Goal: Book appointment/travel/reservation

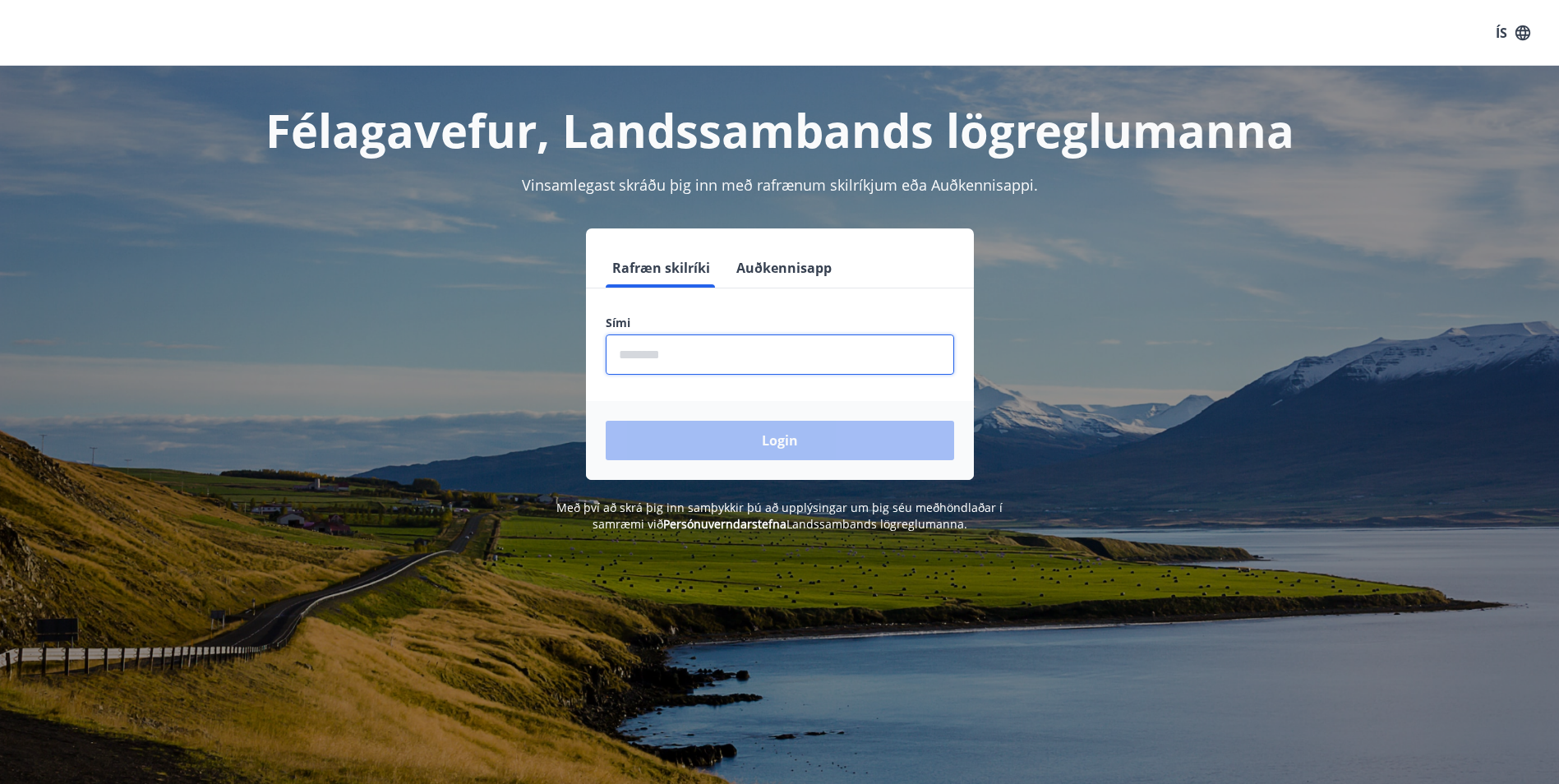
click at [776, 347] on input "phone" at bounding box center [780, 354] width 349 height 41
type input "********"
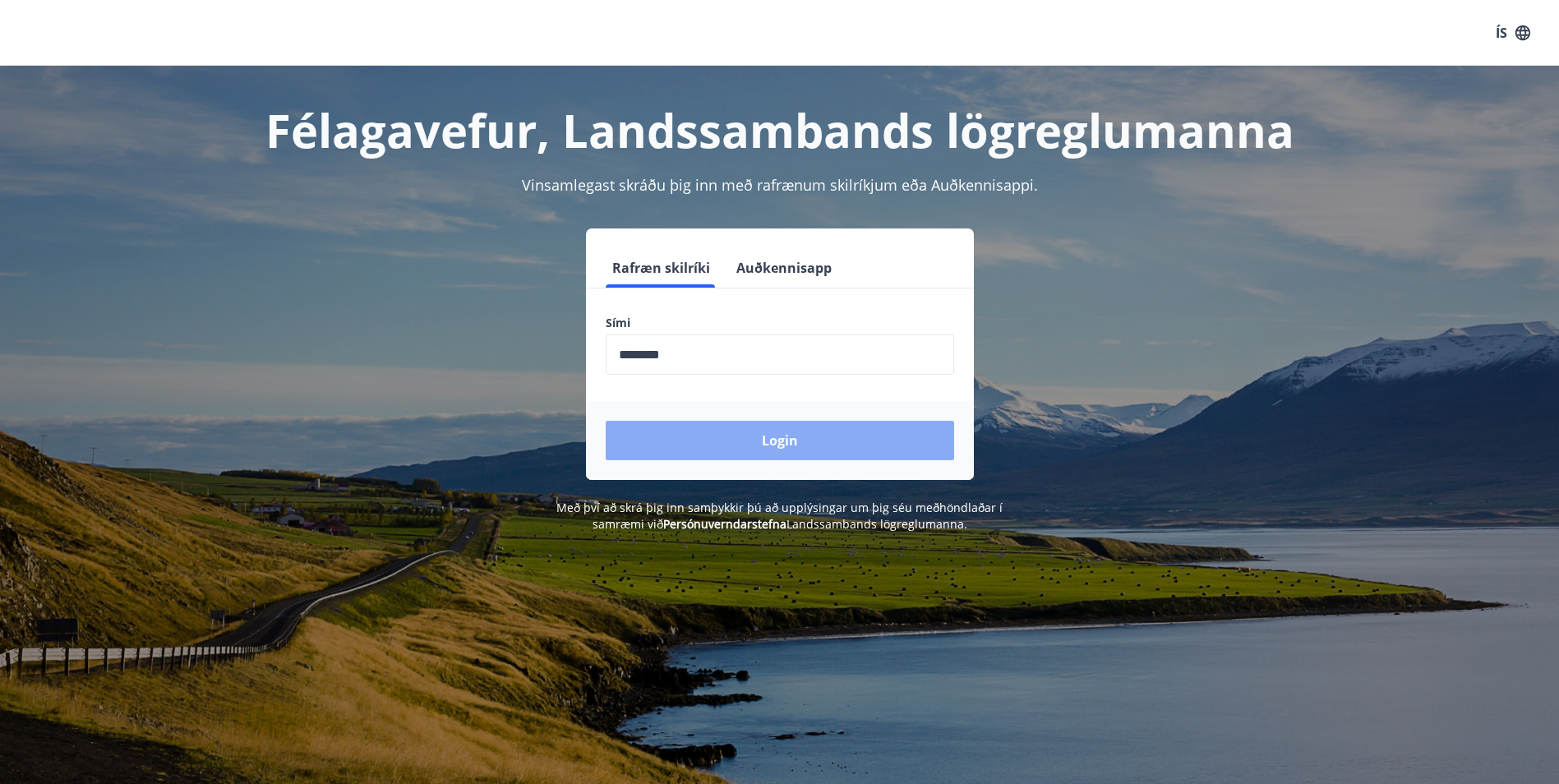
click at [686, 447] on button "Login" at bounding box center [780, 441] width 349 height 40
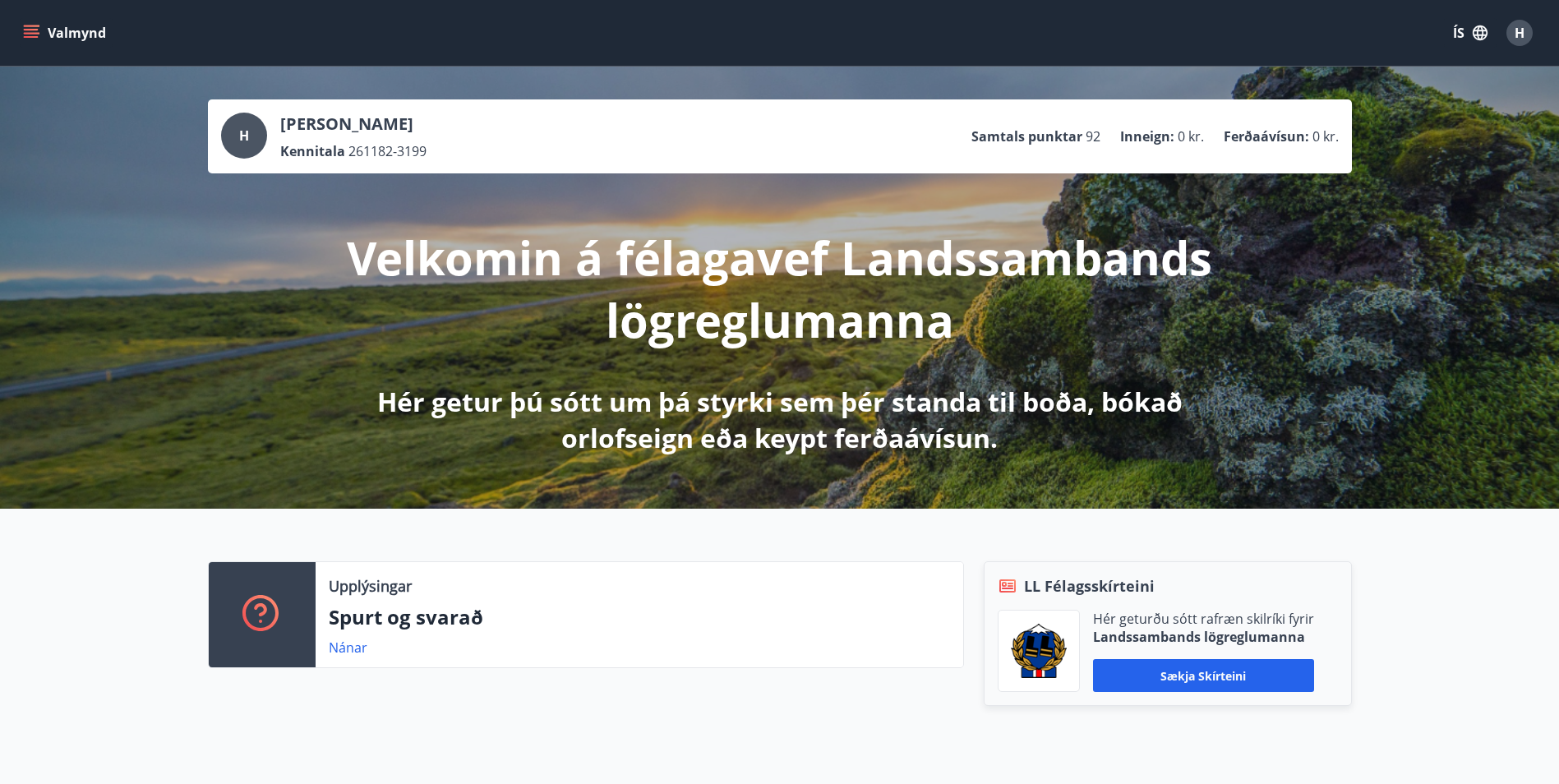
click at [38, 38] on icon "menu" at bounding box center [30, 32] width 16 height 16
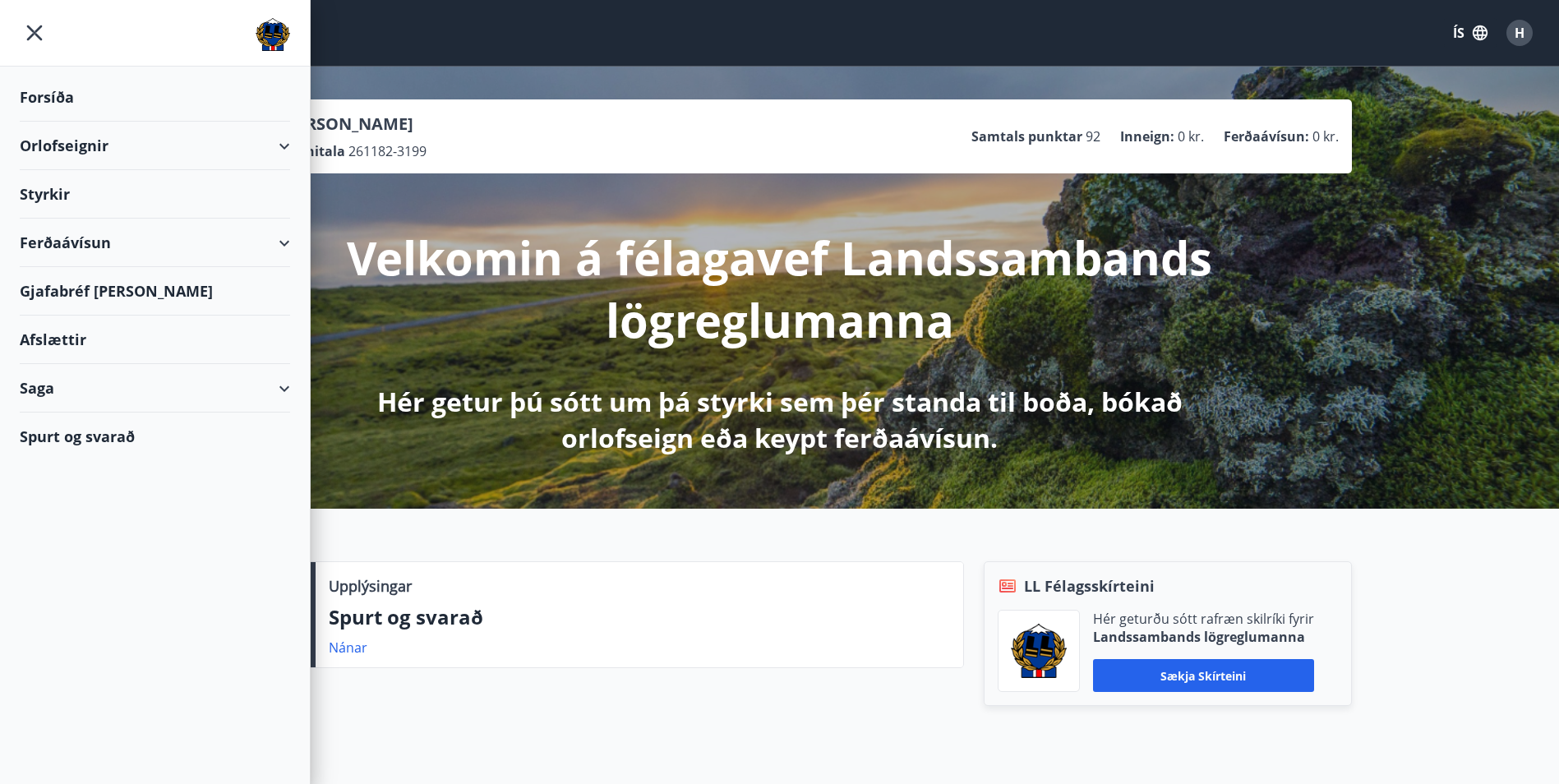
click at [60, 141] on div "Orlofseignir" at bounding box center [155, 145] width 271 height 48
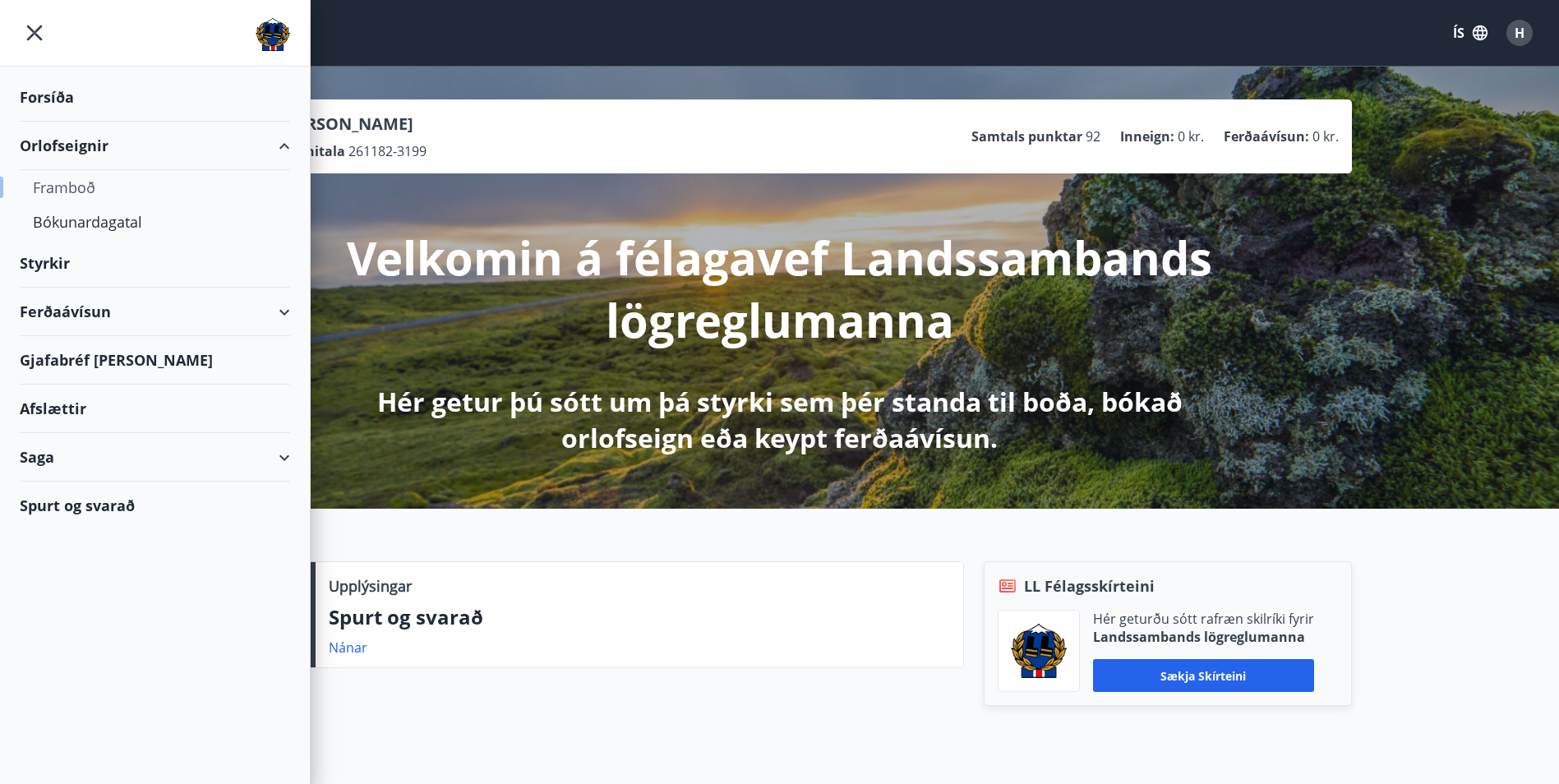
click at [62, 181] on div "Framboð" at bounding box center [155, 188] width 244 height 35
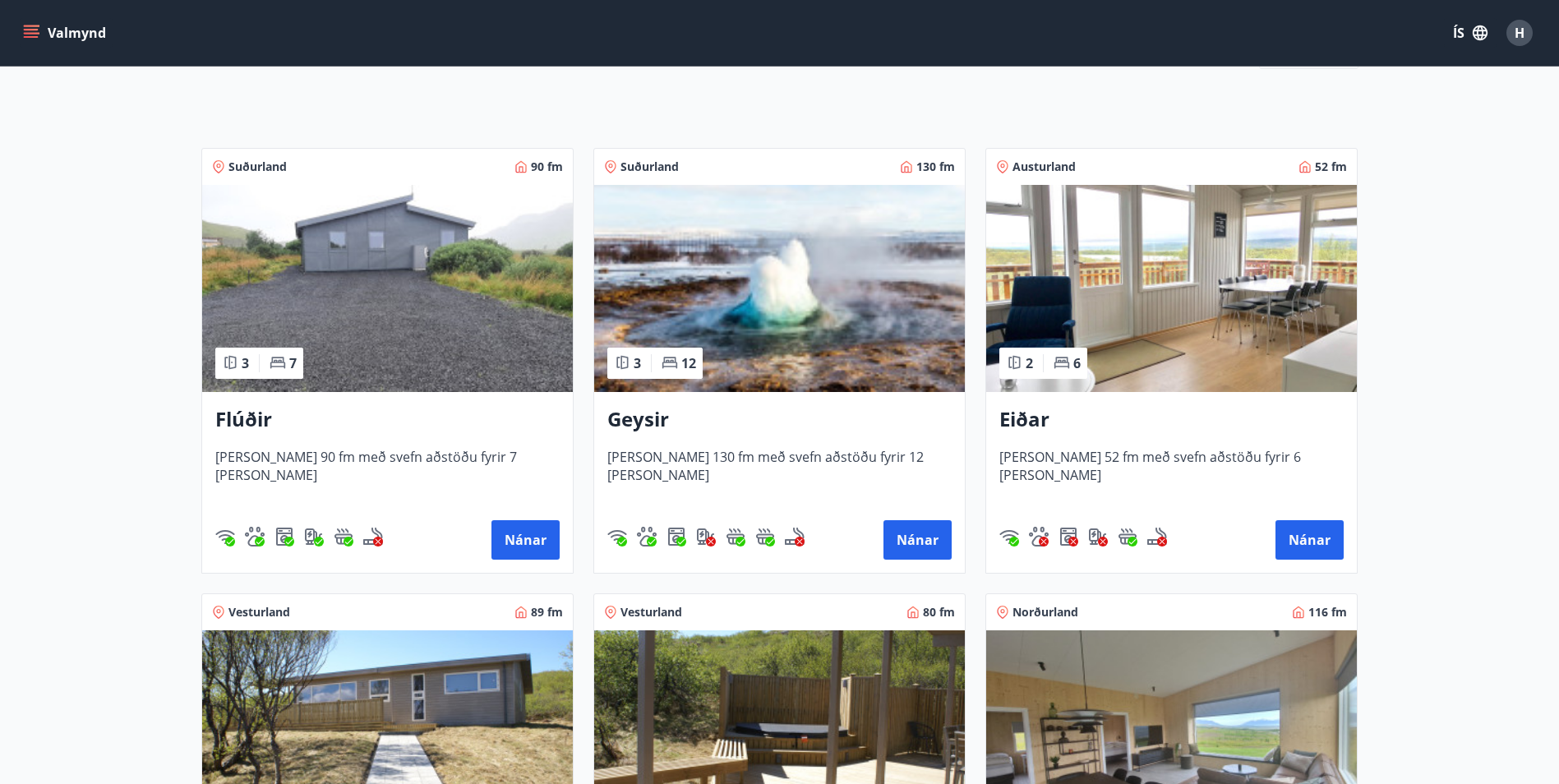
scroll to position [140, 0]
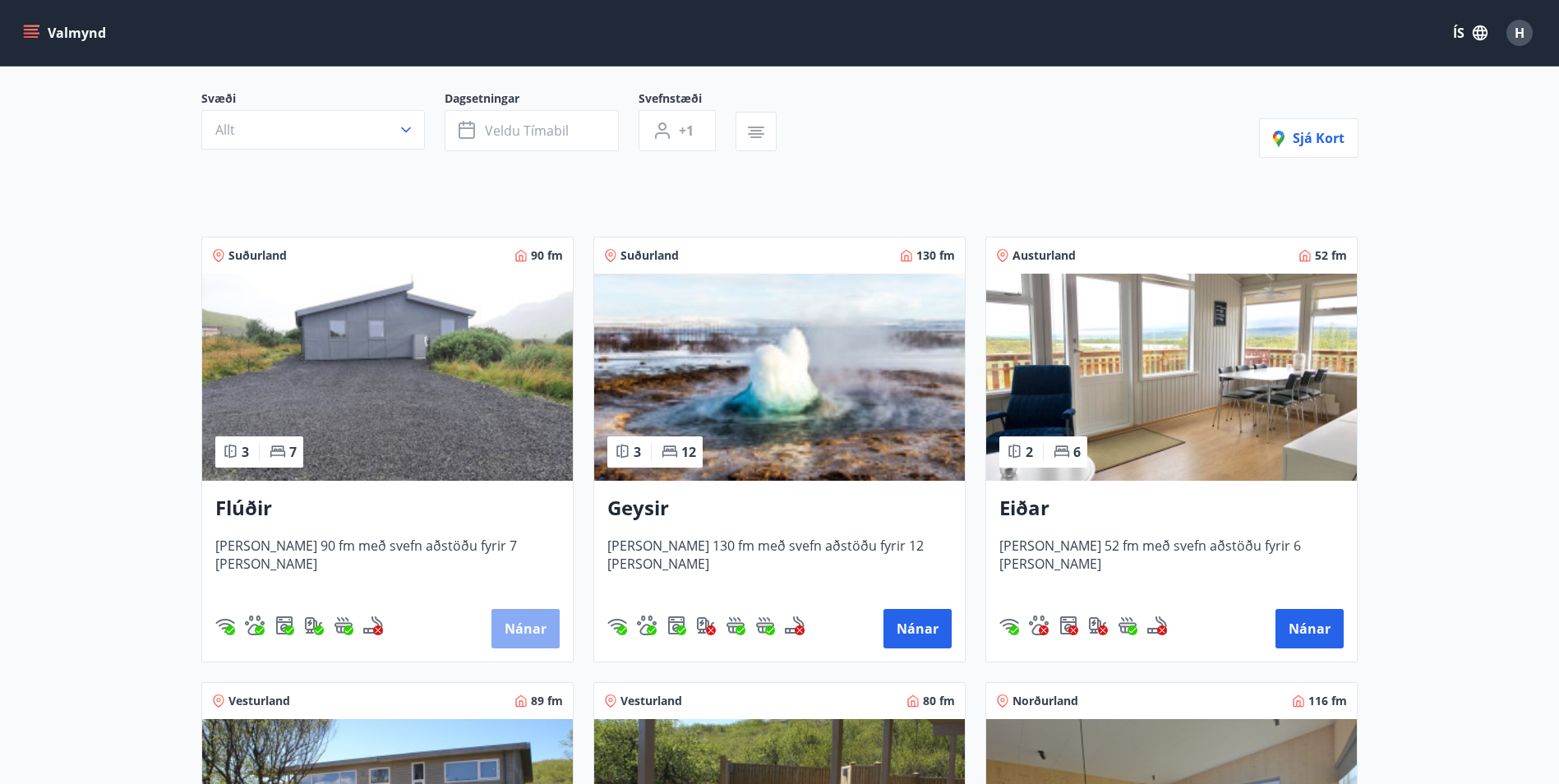
click at [527, 634] on button "Nánar" at bounding box center [526, 629] width 68 height 40
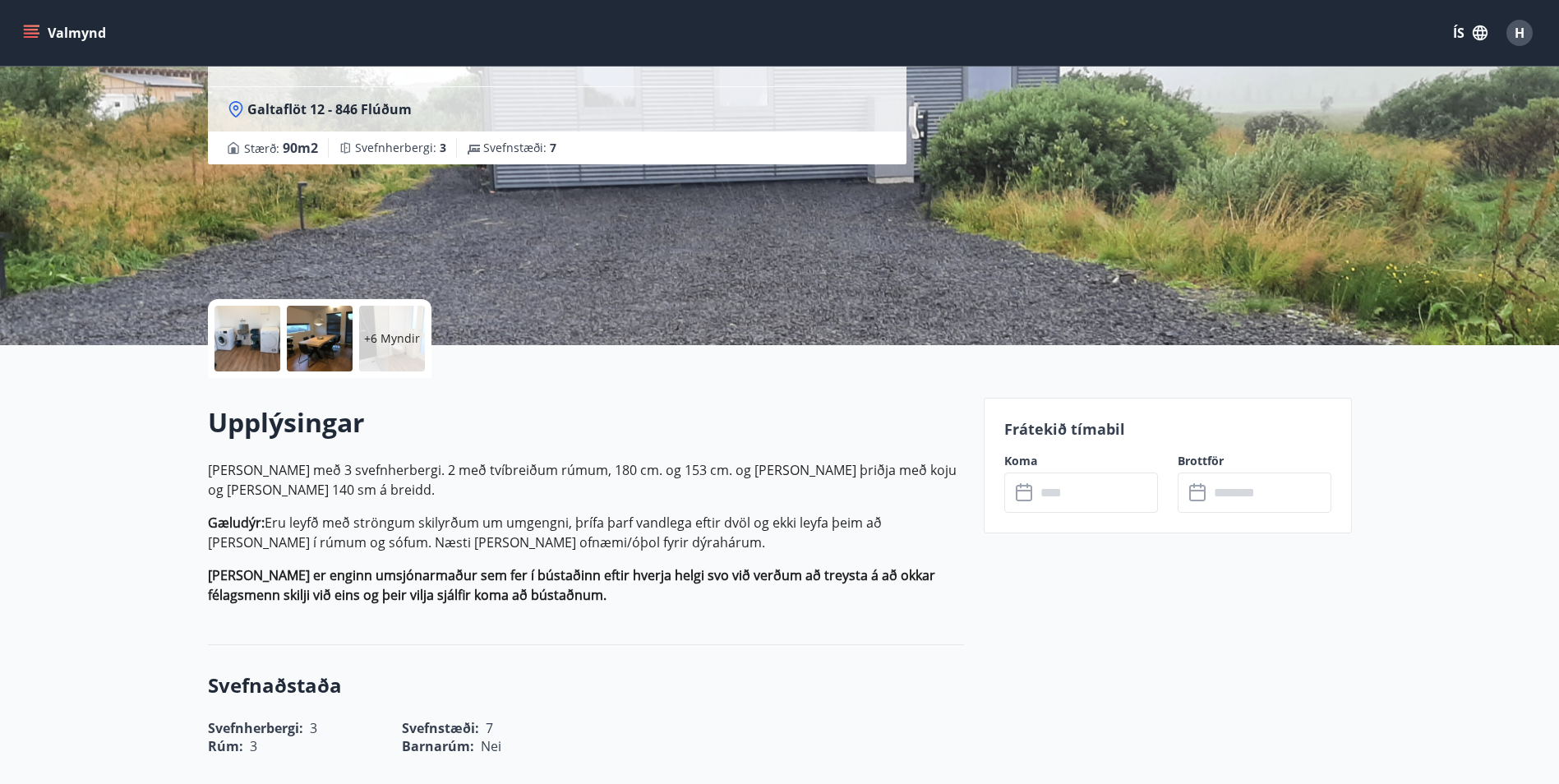
scroll to position [164, 0]
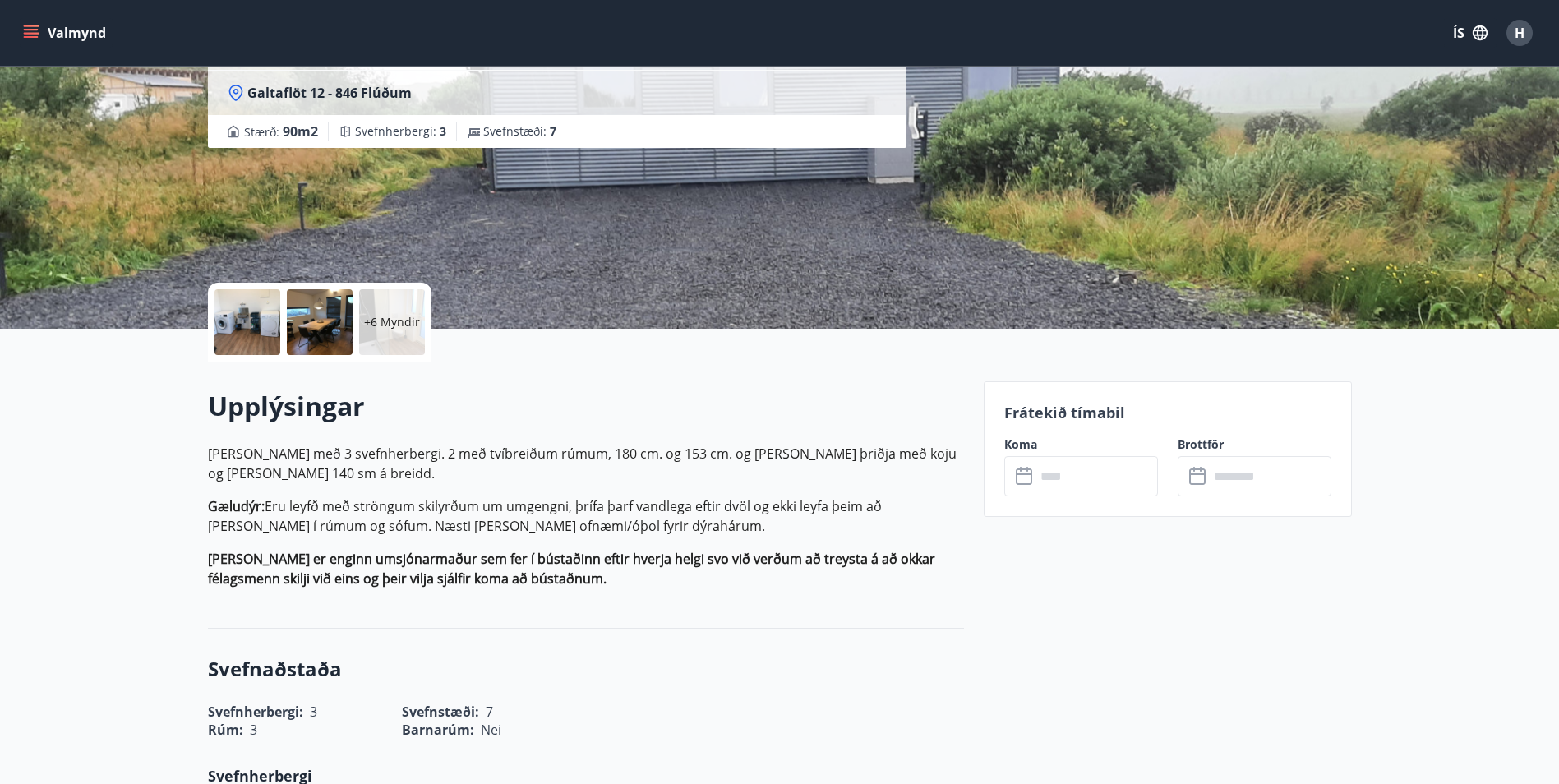
click at [1051, 470] on input "text" at bounding box center [1097, 476] width 123 height 41
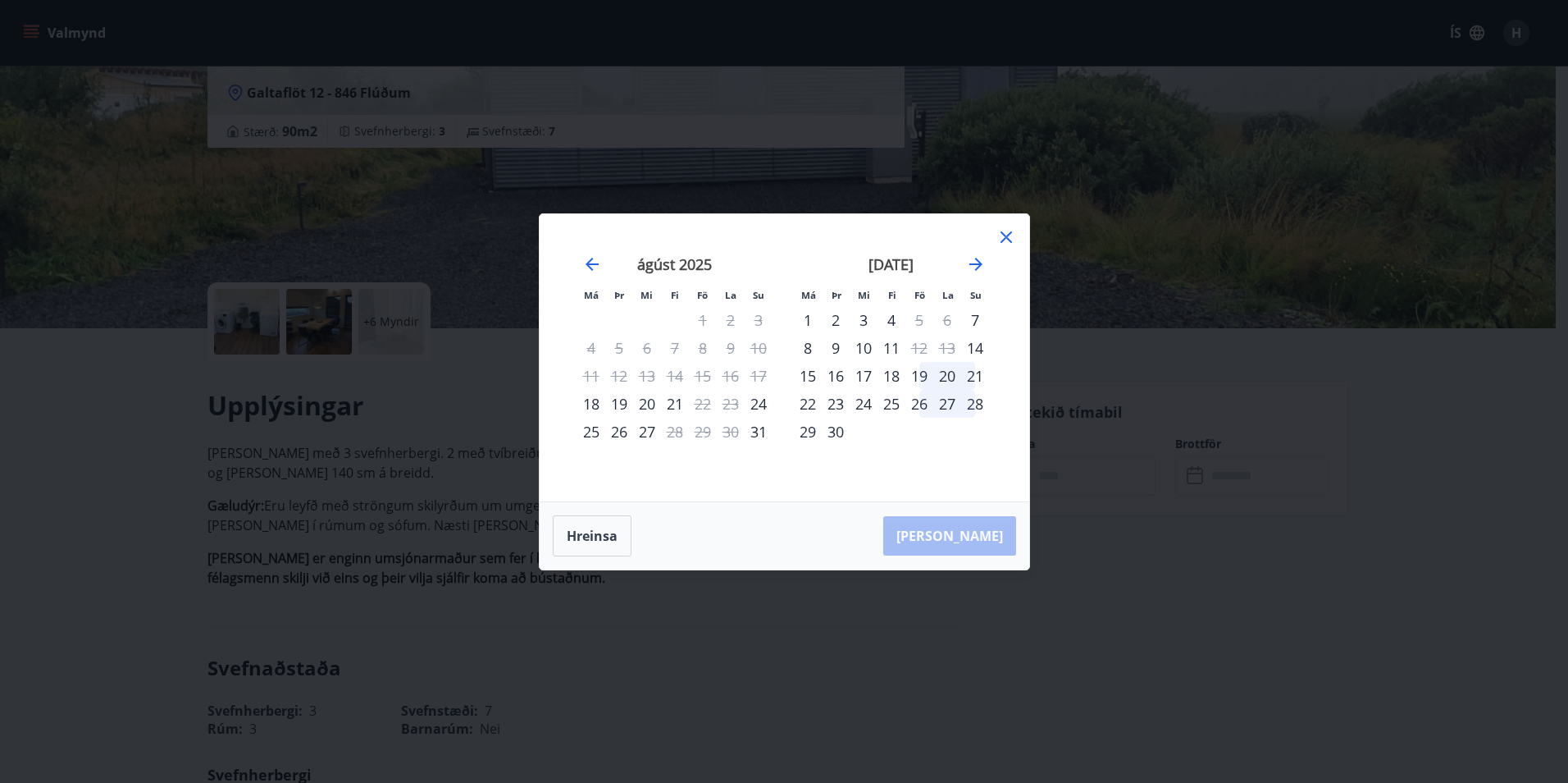
click at [1004, 232] on icon at bounding box center [1006, 237] width 20 height 20
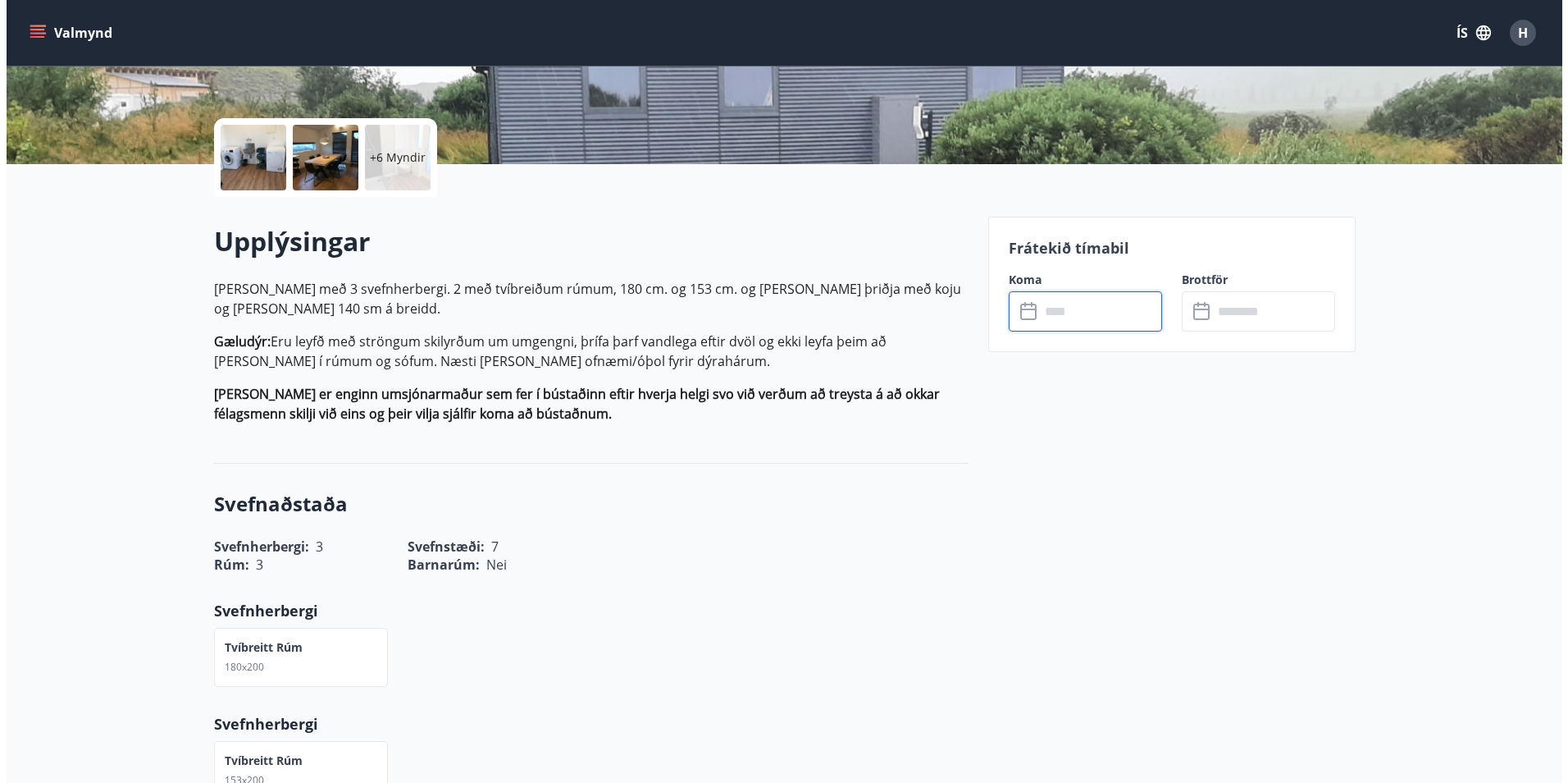
scroll to position [0, 0]
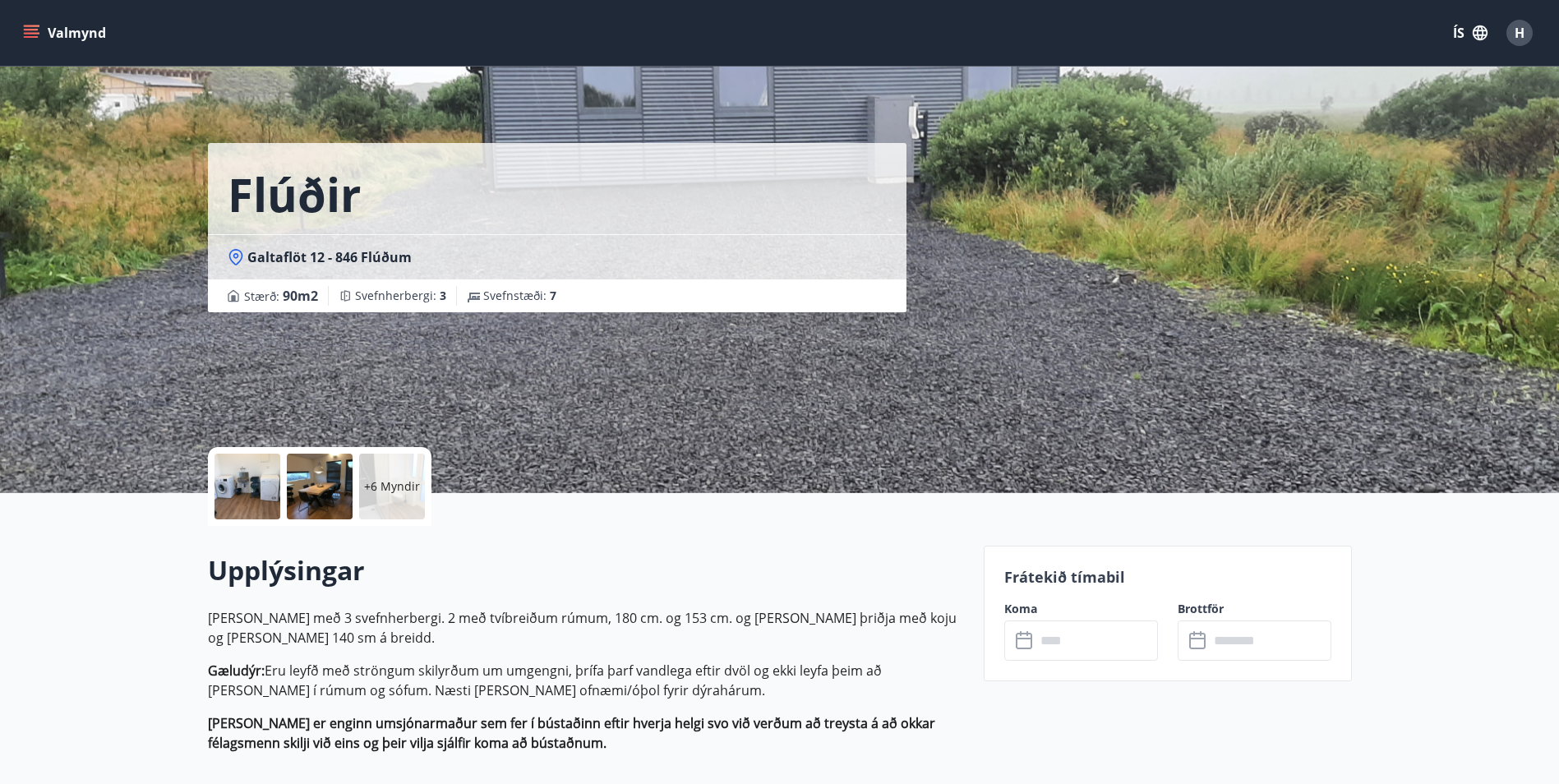
click at [231, 501] on div at bounding box center [248, 486] width 66 height 66
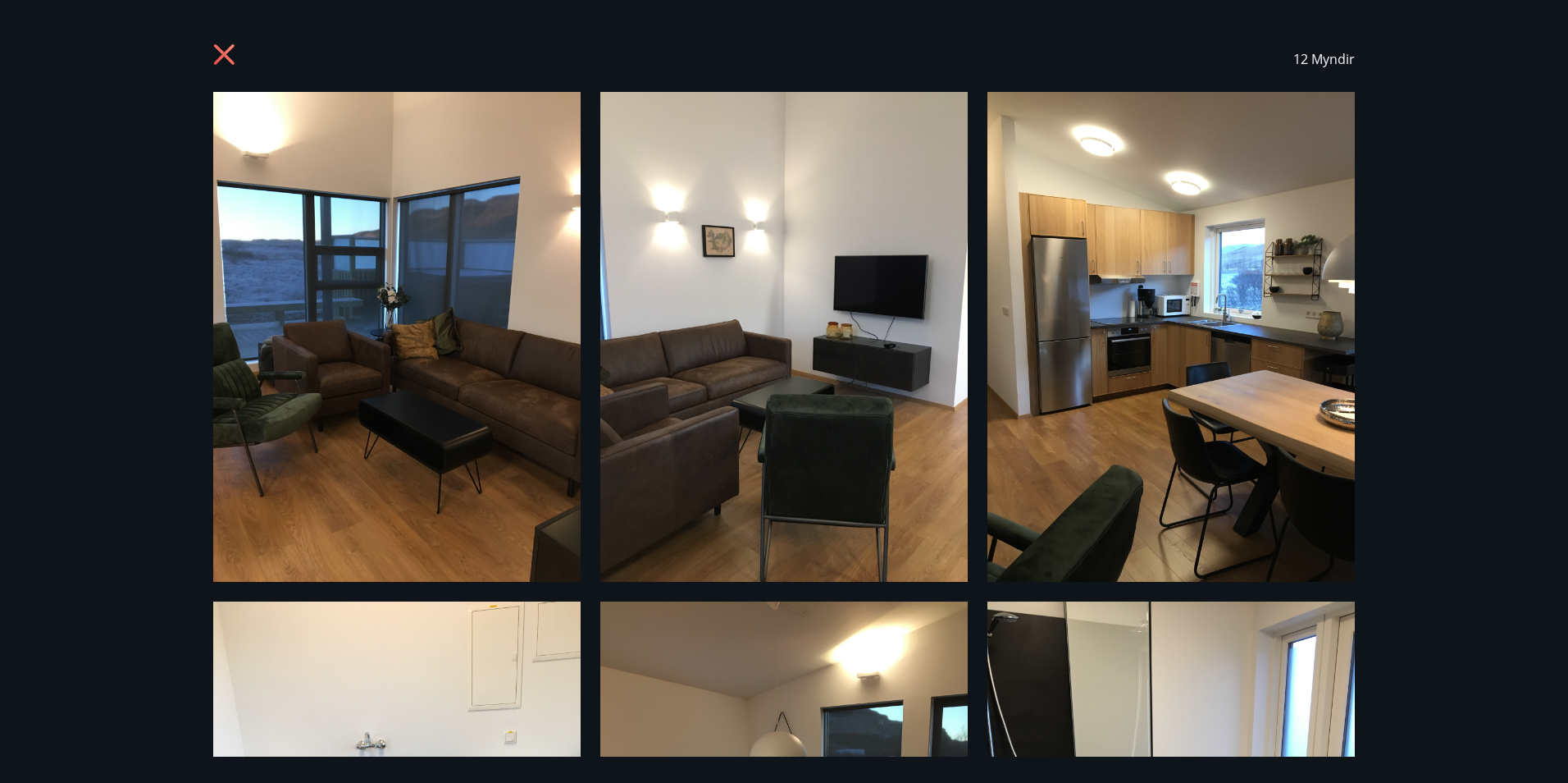
click at [227, 61] on icon at bounding box center [227, 56] width 26 height 26
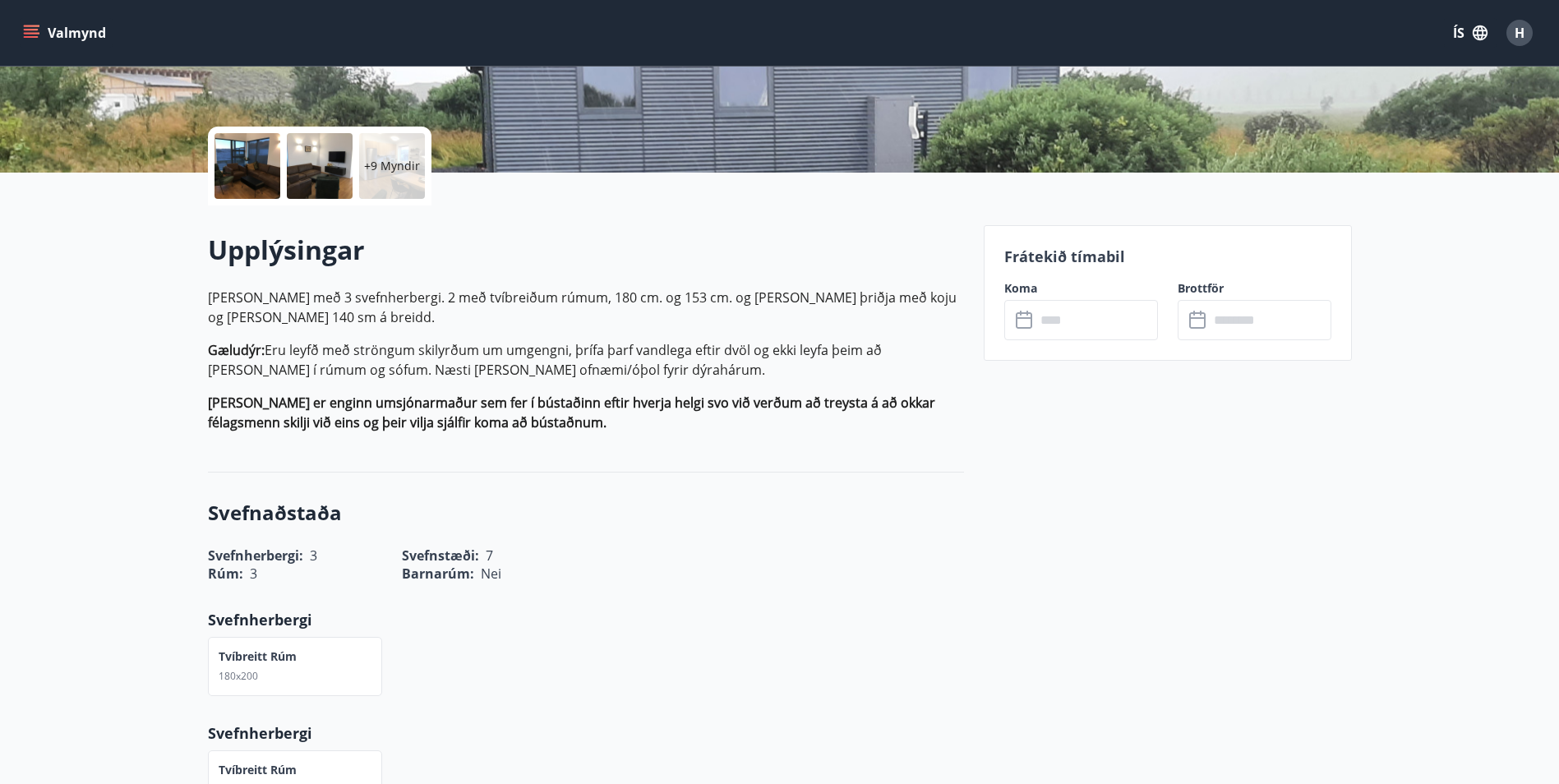
scroll to position [411, 0]
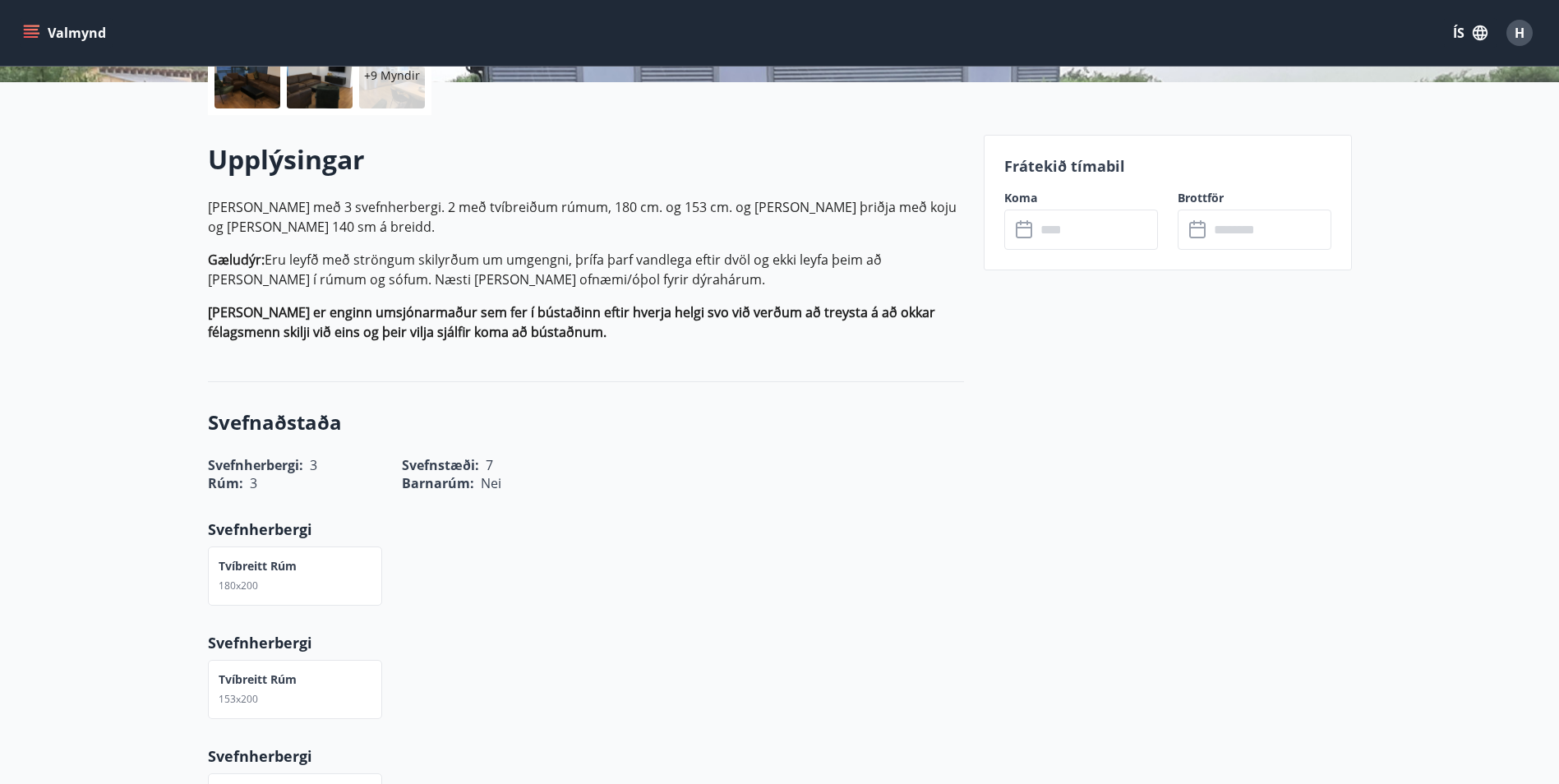
click at [1089, 214] on input "text" at bounding box center [1097, 229] width 123 height 41
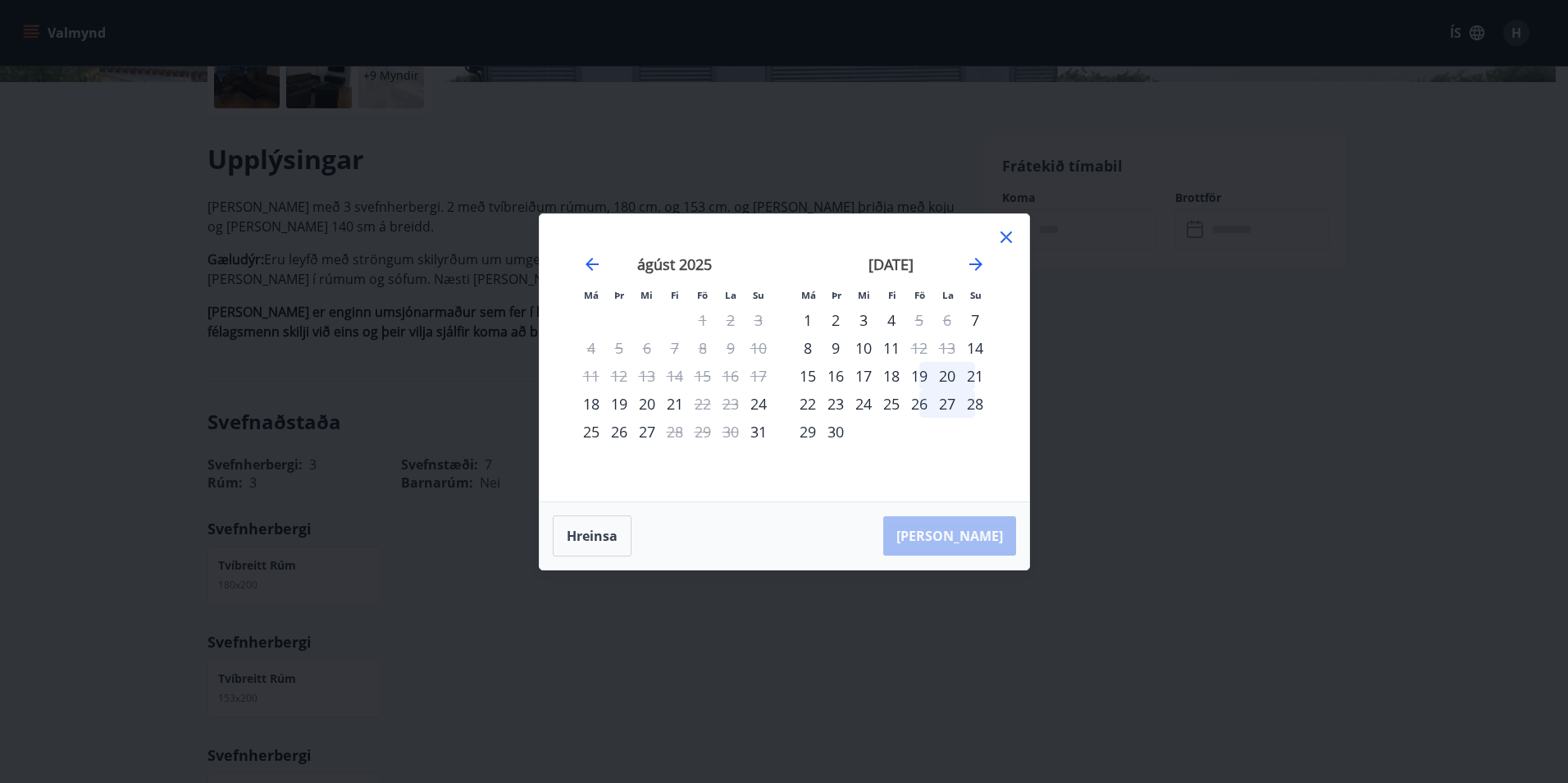
click at [1010, 241] on icon at bounding box center [1006, 237] width 11 height 11
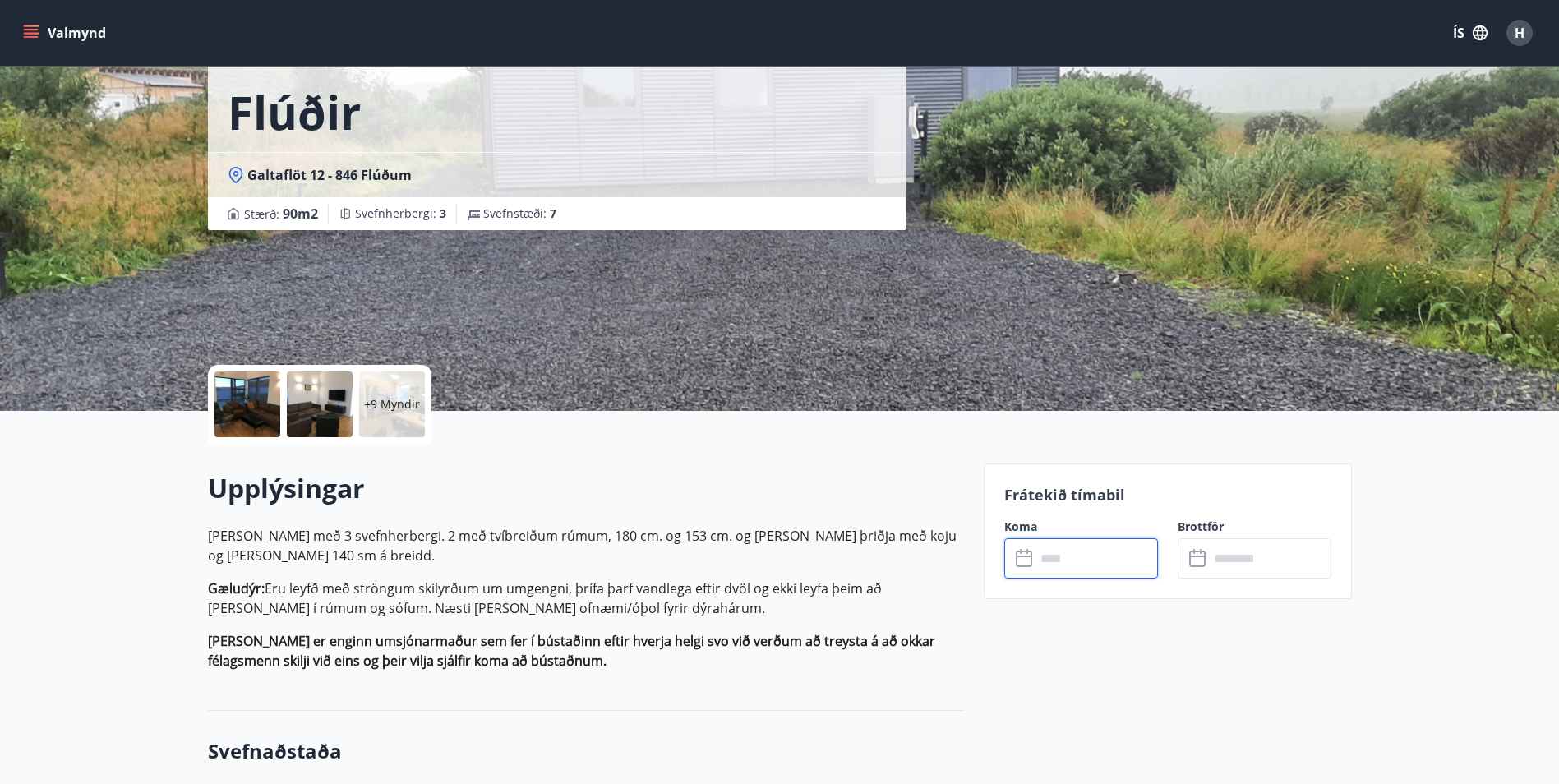
scroll to position [0, 0]
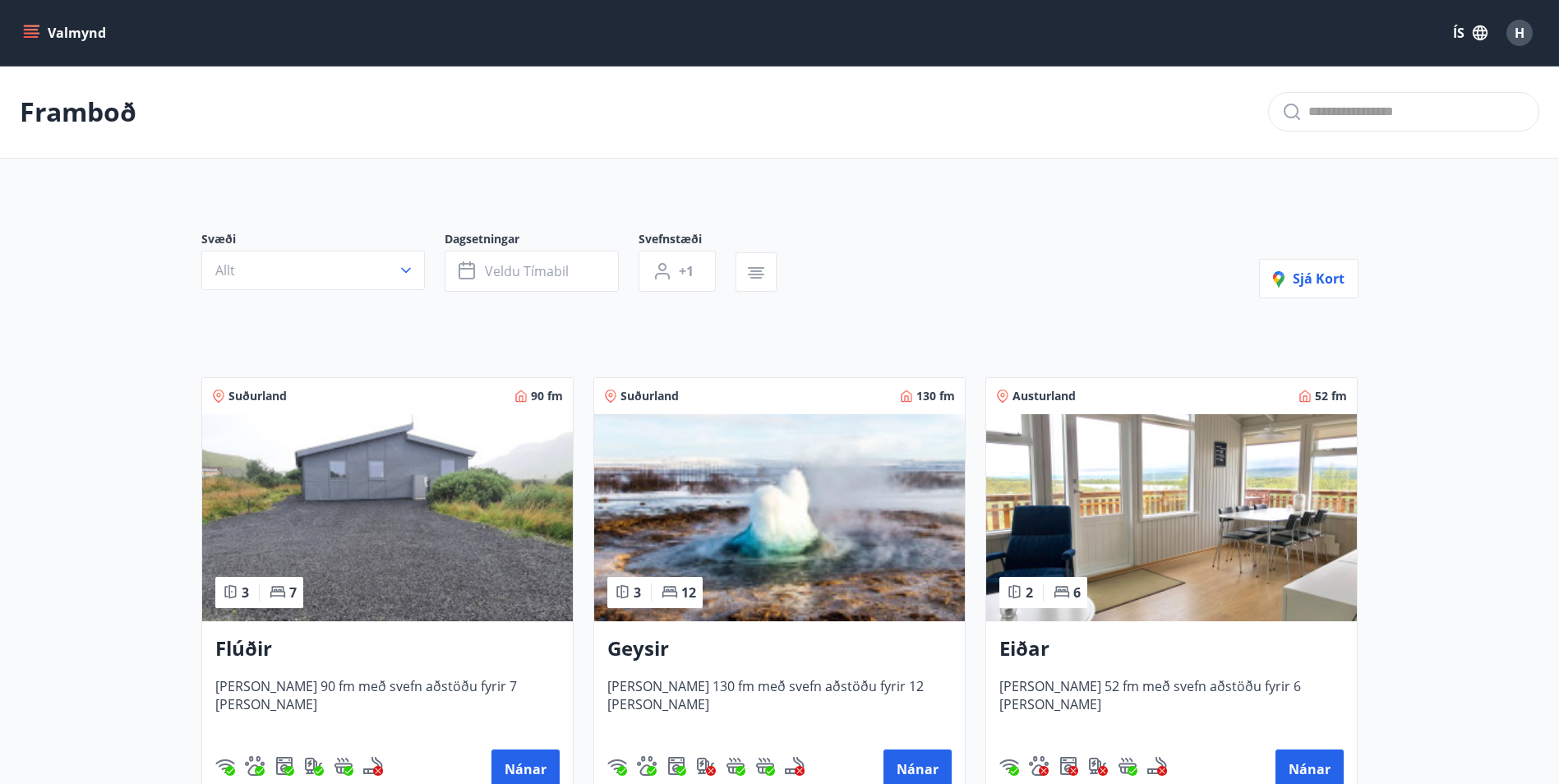
click at [1137, 493] on img at bounding box center [1172, 518] width 370 height 207
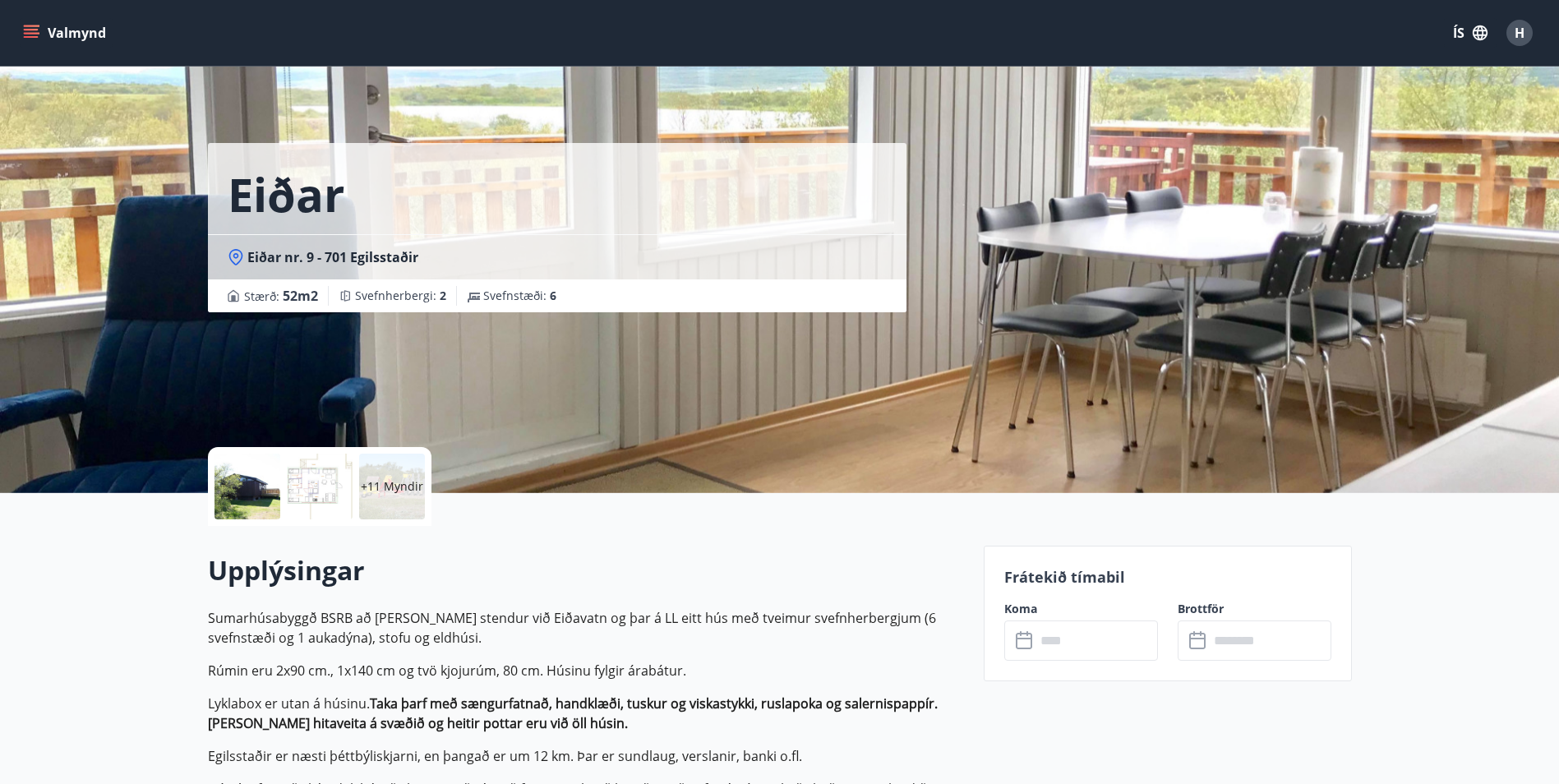
click at [228, 526] on div "Upplýsingar Sumarhúsabyggð BSRB að Eiðum stendur við Eiðavatn og þar á LL eitt …" at bounding box center [586, 709] width 756 height 366
click at [235, 491] on div at bounding box center [248, 486] width 66 height 66
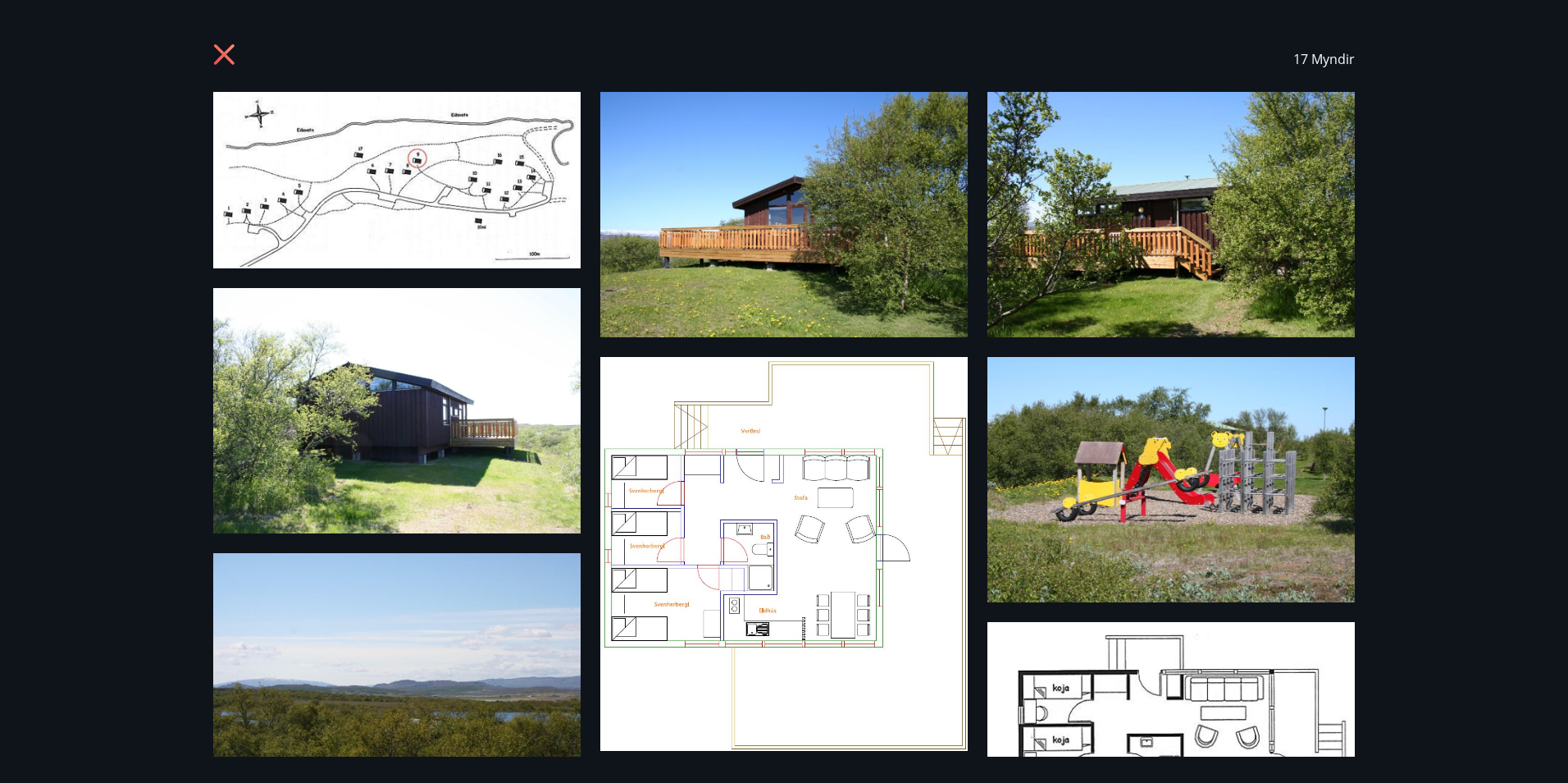
click at [234, 55] on icon at bounding box center [227, 56] width 26 height 26
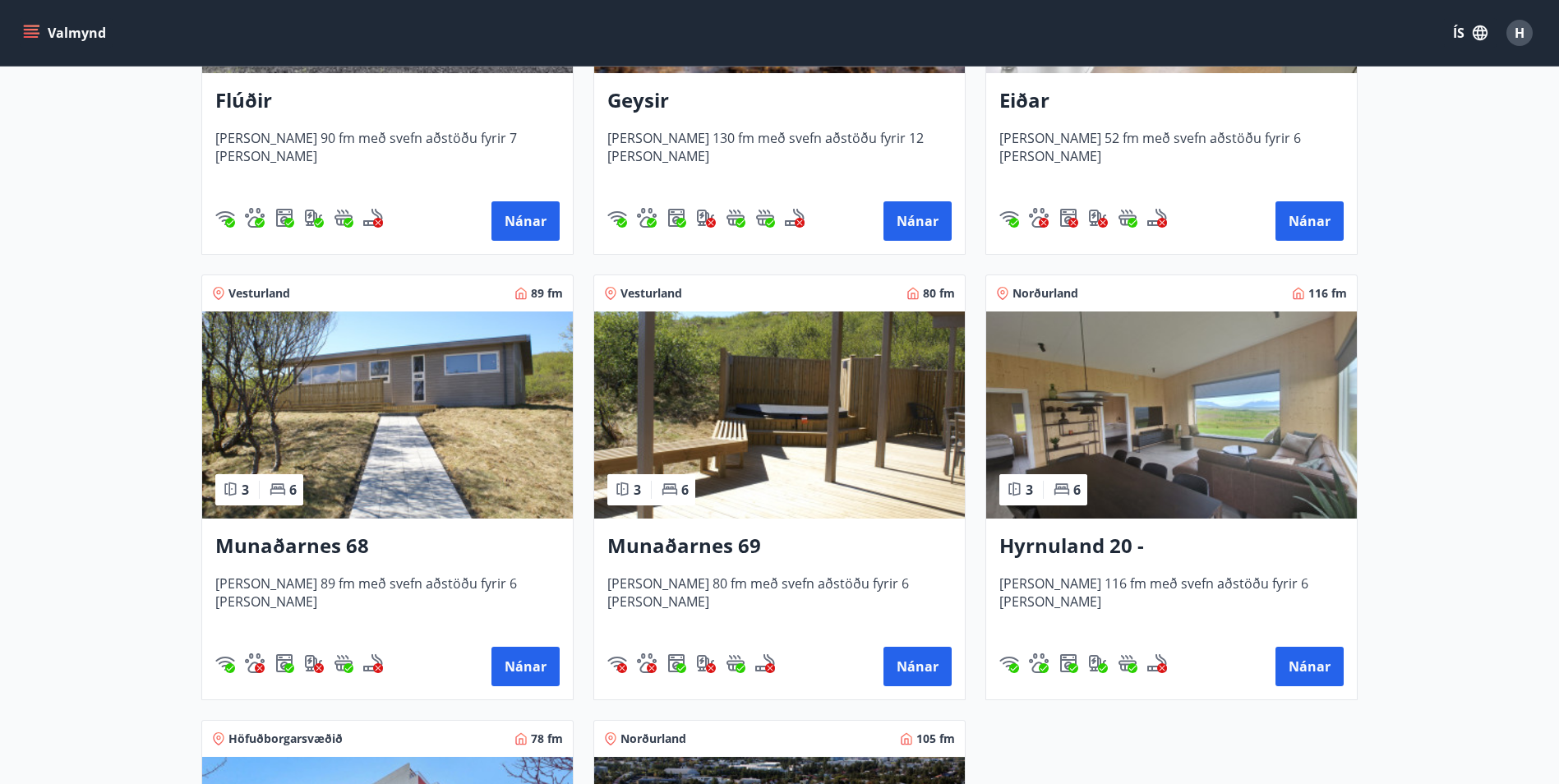
scroll to position [575, 0]
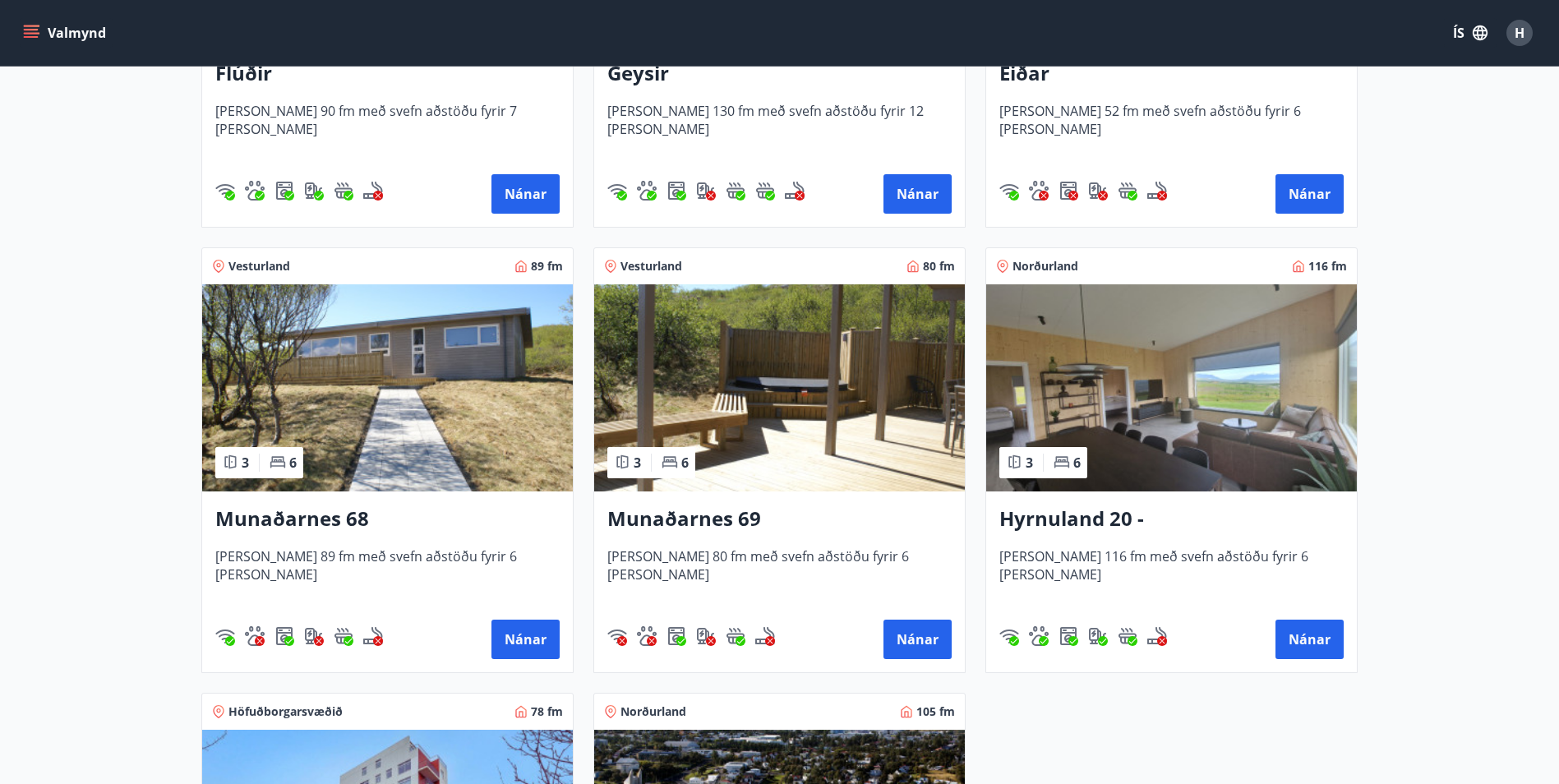
click at [652, 360] on img at bounding box center [780, 388] width 370 height 207
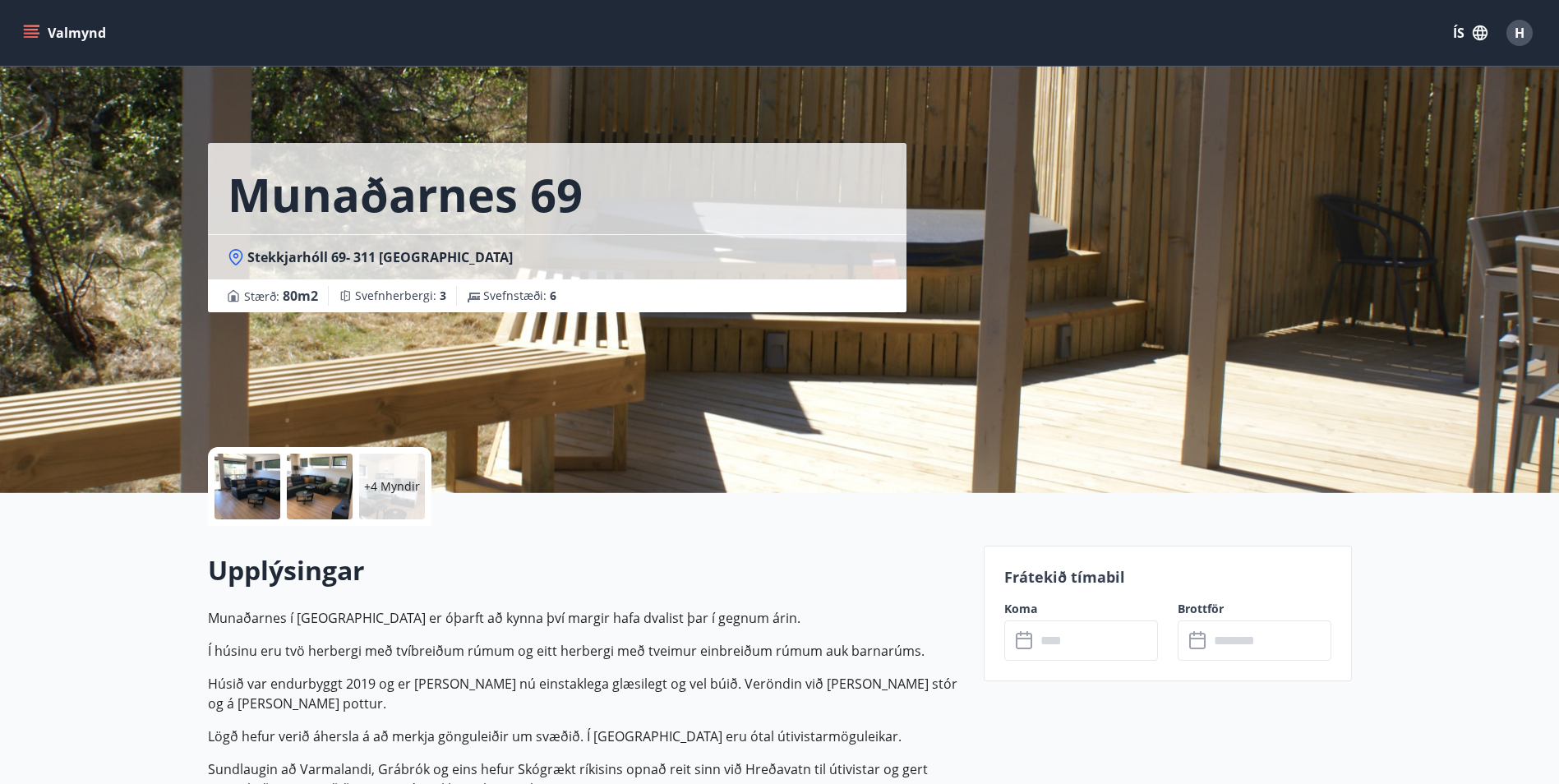
click at [265, 477] on div at bounding box center [248, 486] width 66 height 66
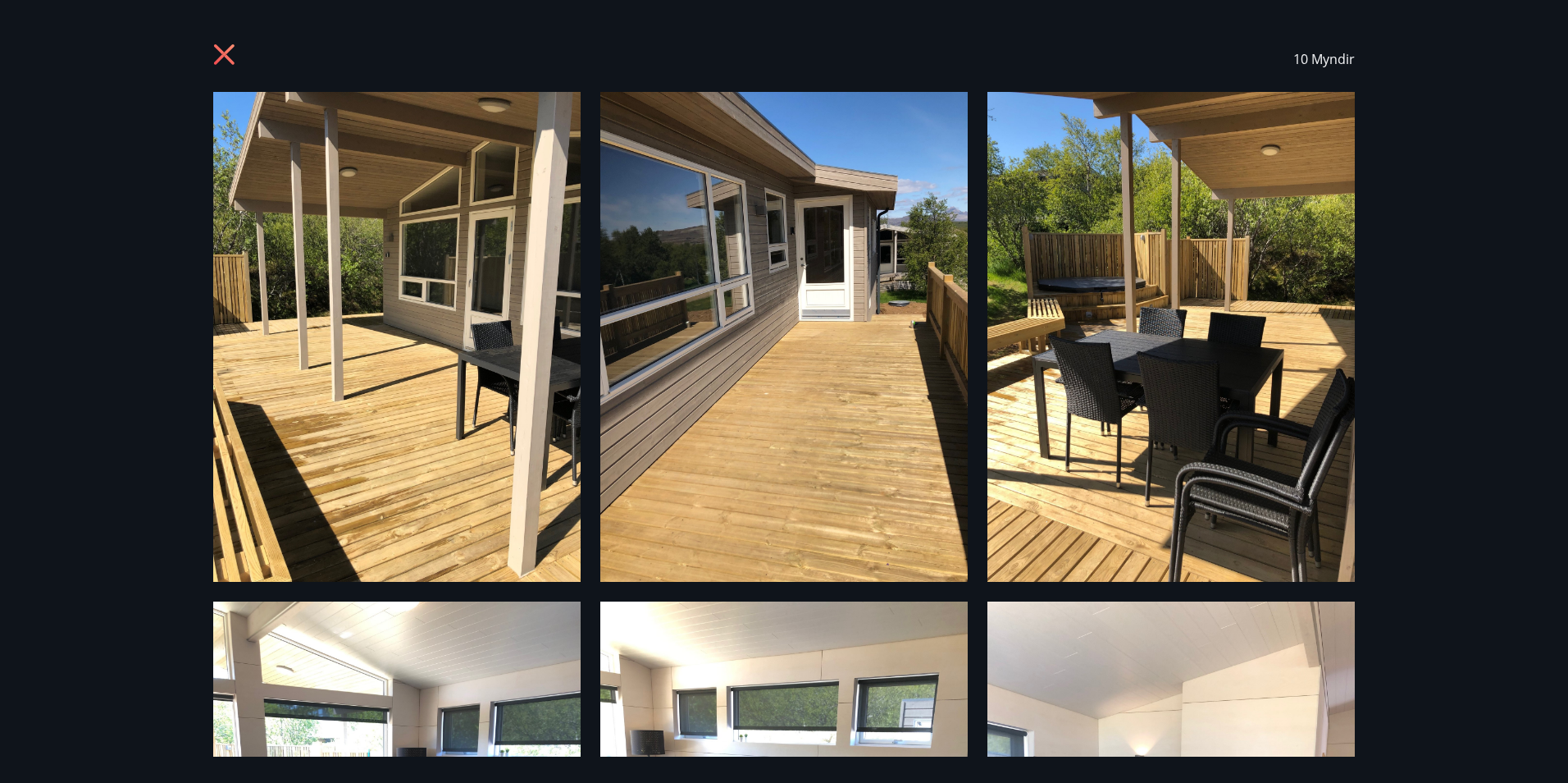
click at [226, 53] on icon at bounding box center [225, 55] width 21 height 21
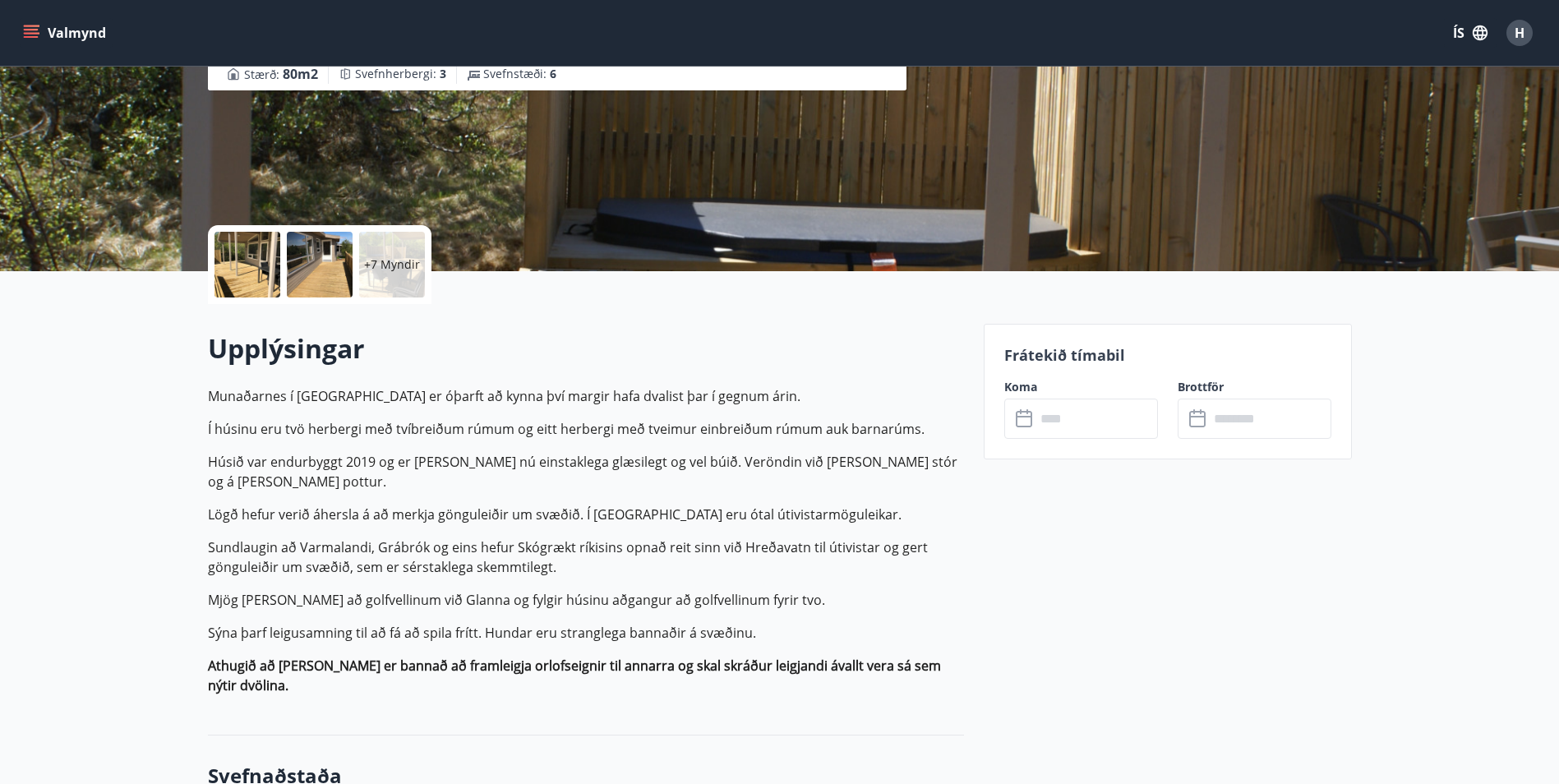
scroll to position [247, 0]
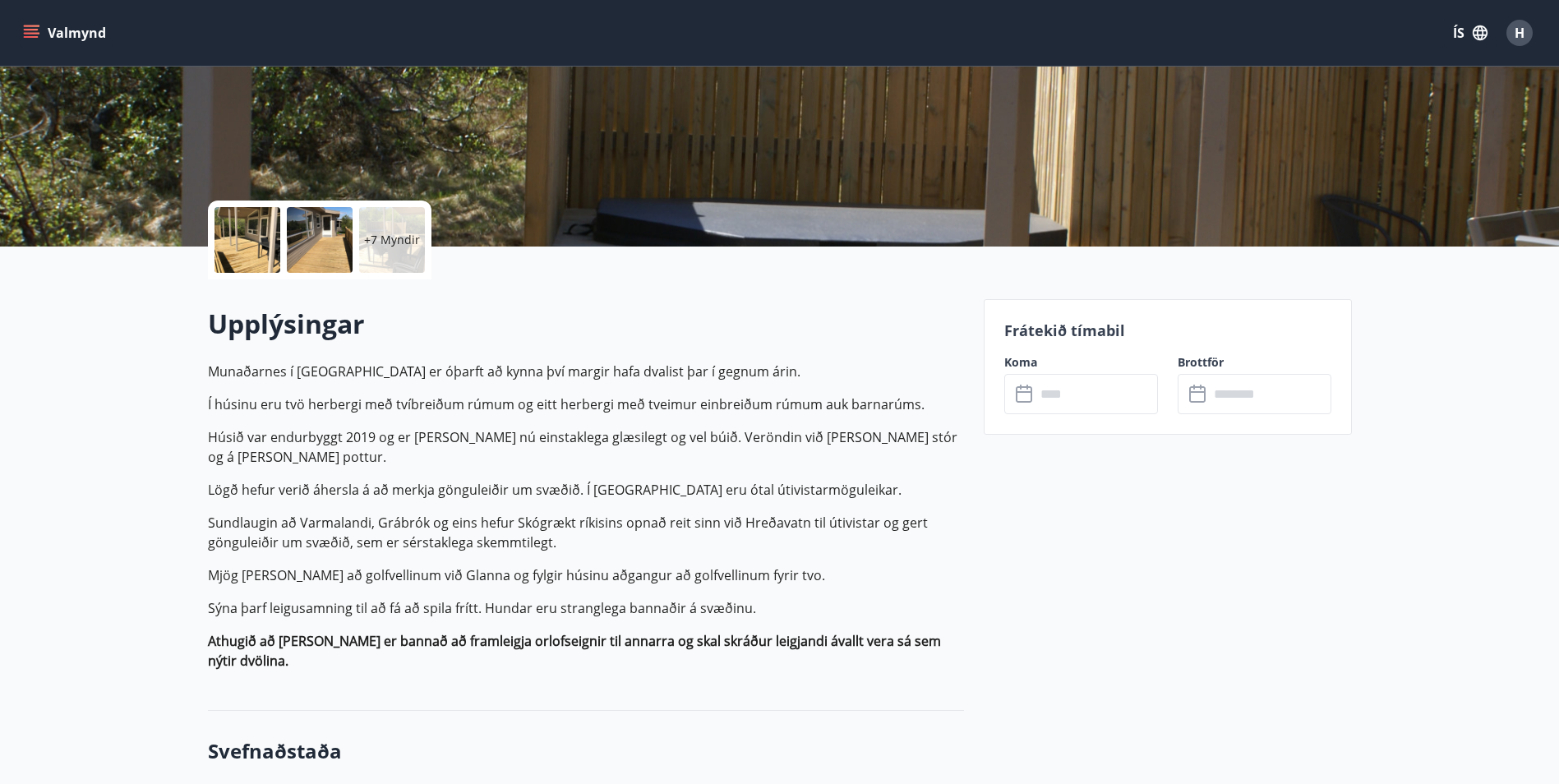
click at [1053, 389] on input "text" at bounding box center [1097, 394] width 123 height 41
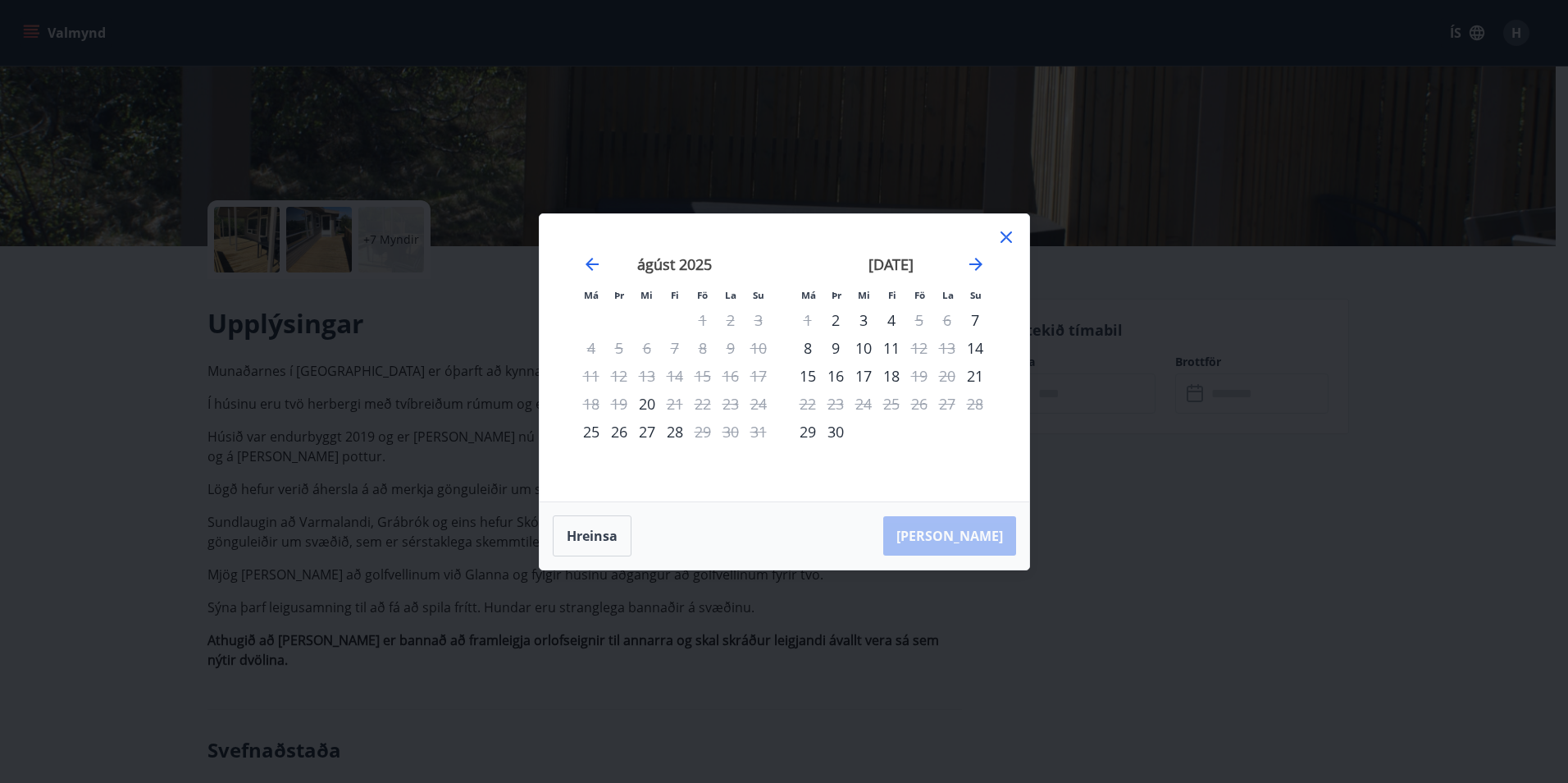
click at [1007, 230] on icon at bounding box center [1006, 237] width 20 height 20
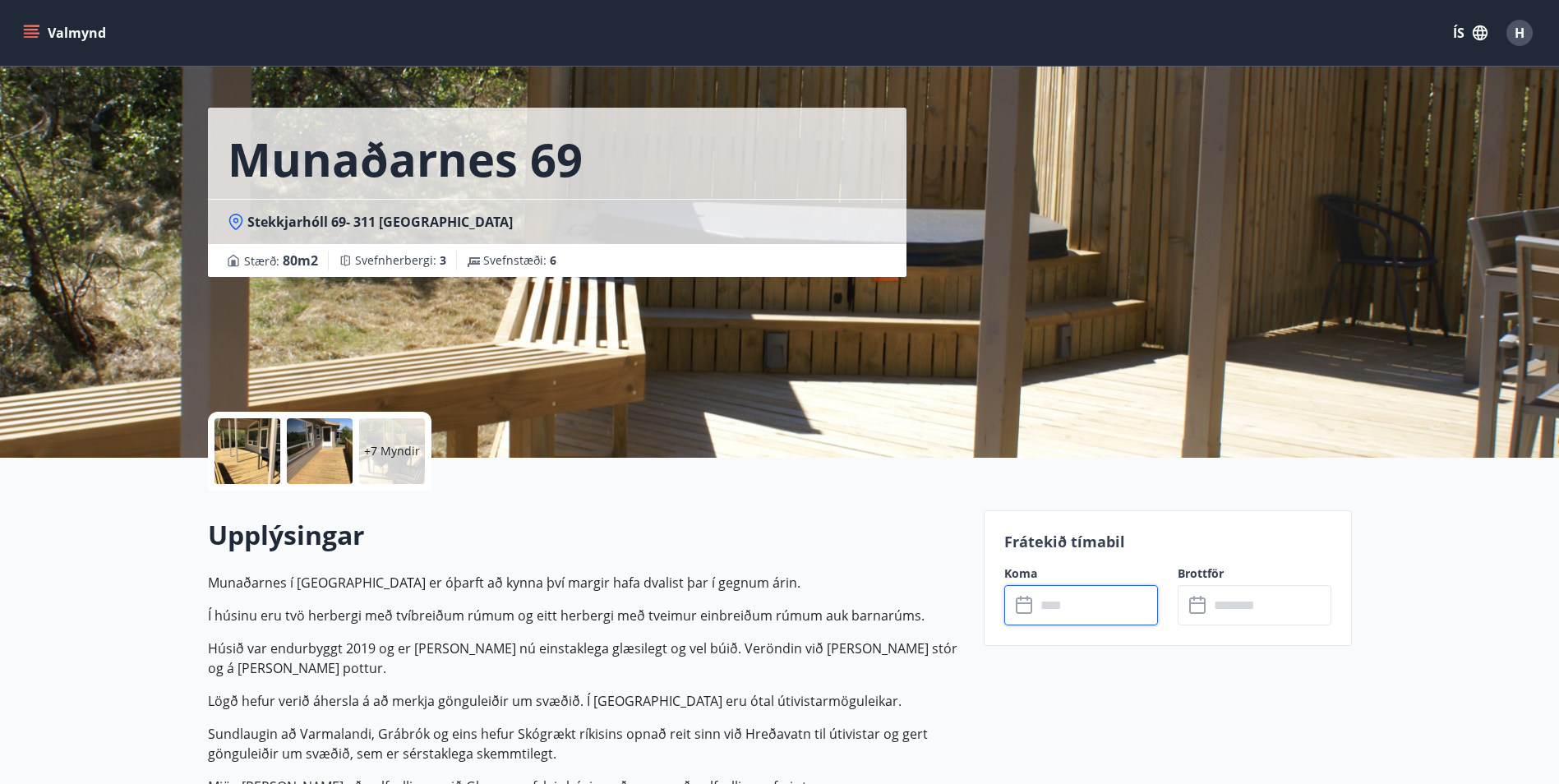
scroll to position [0, 0]
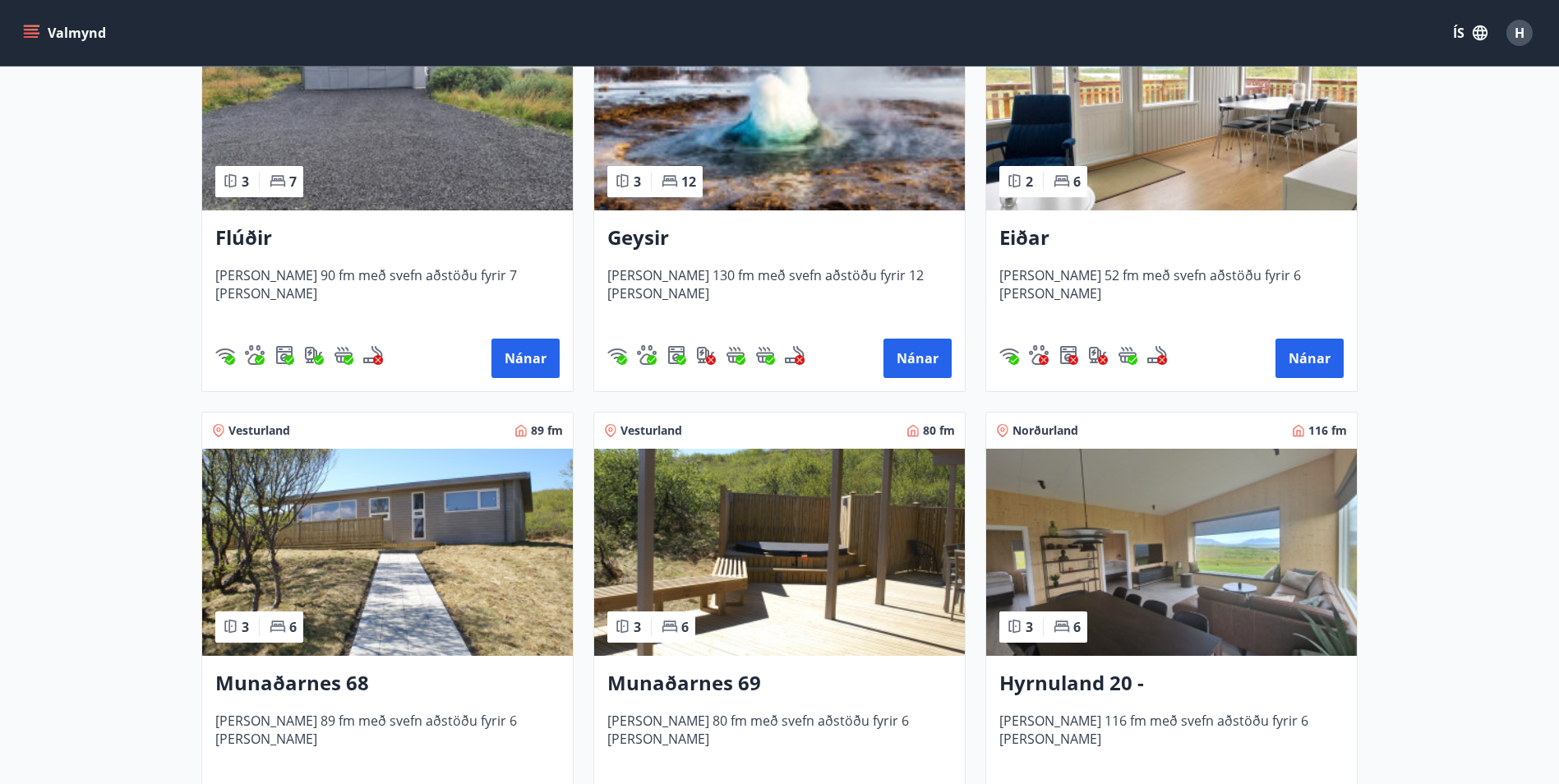
click at [383, 501] on img at bounding box center [387, 552] width 370 height 207
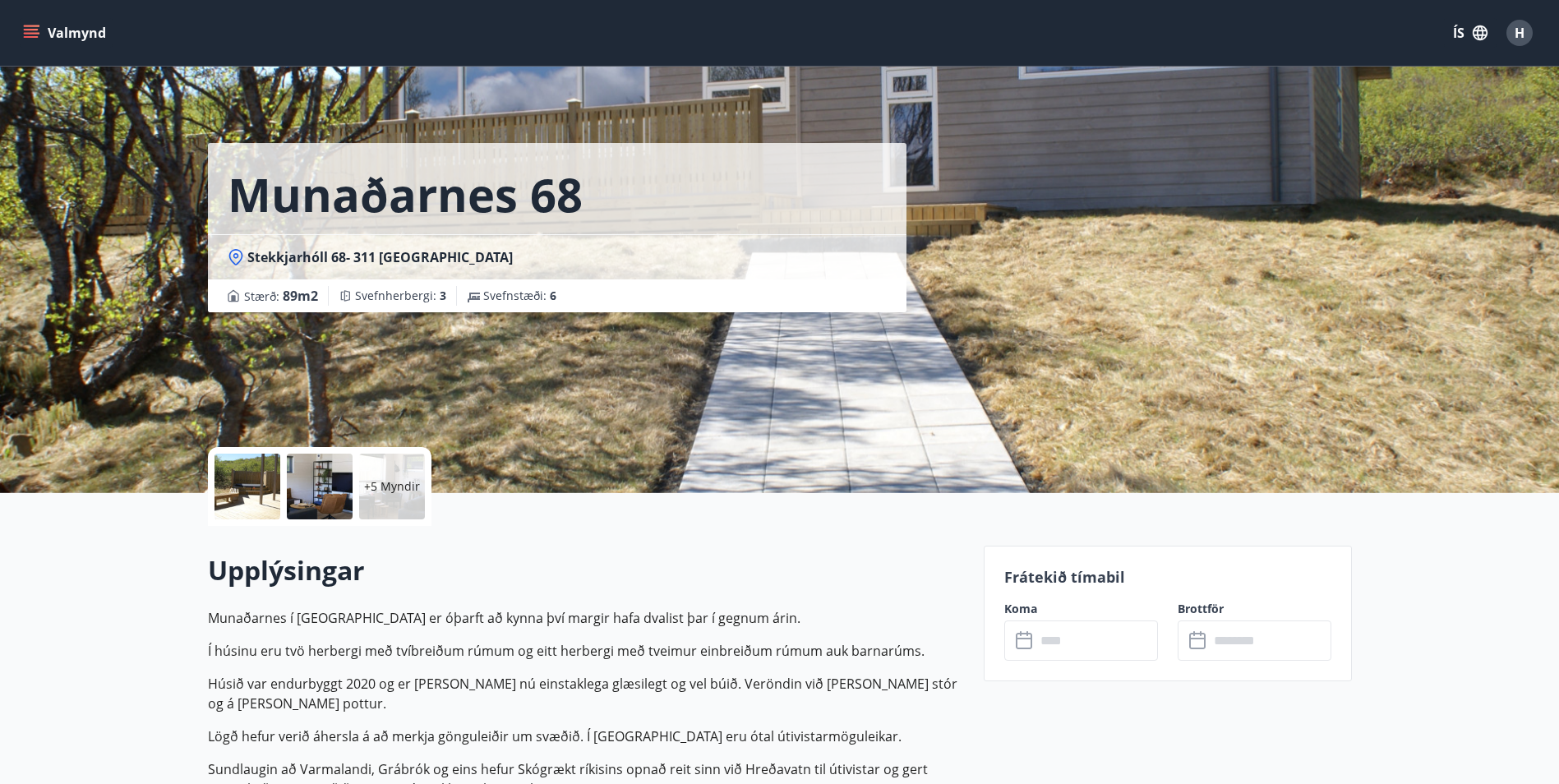
click at [260, 480] on div at bounding box center [248, 486] width 66 height 66
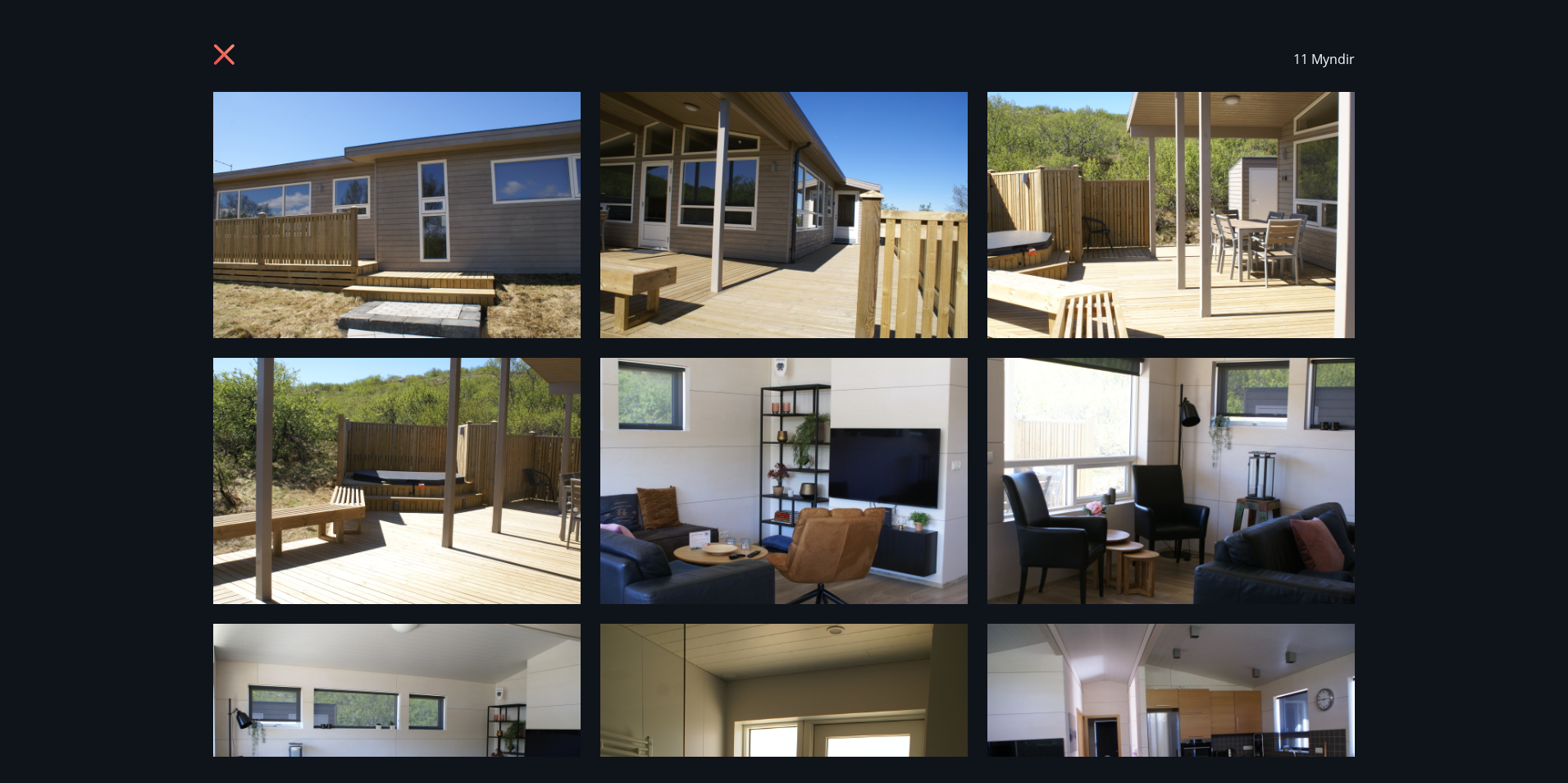
click at [227, 57] on icon at bounding box center [225, 55] width 21 height 21
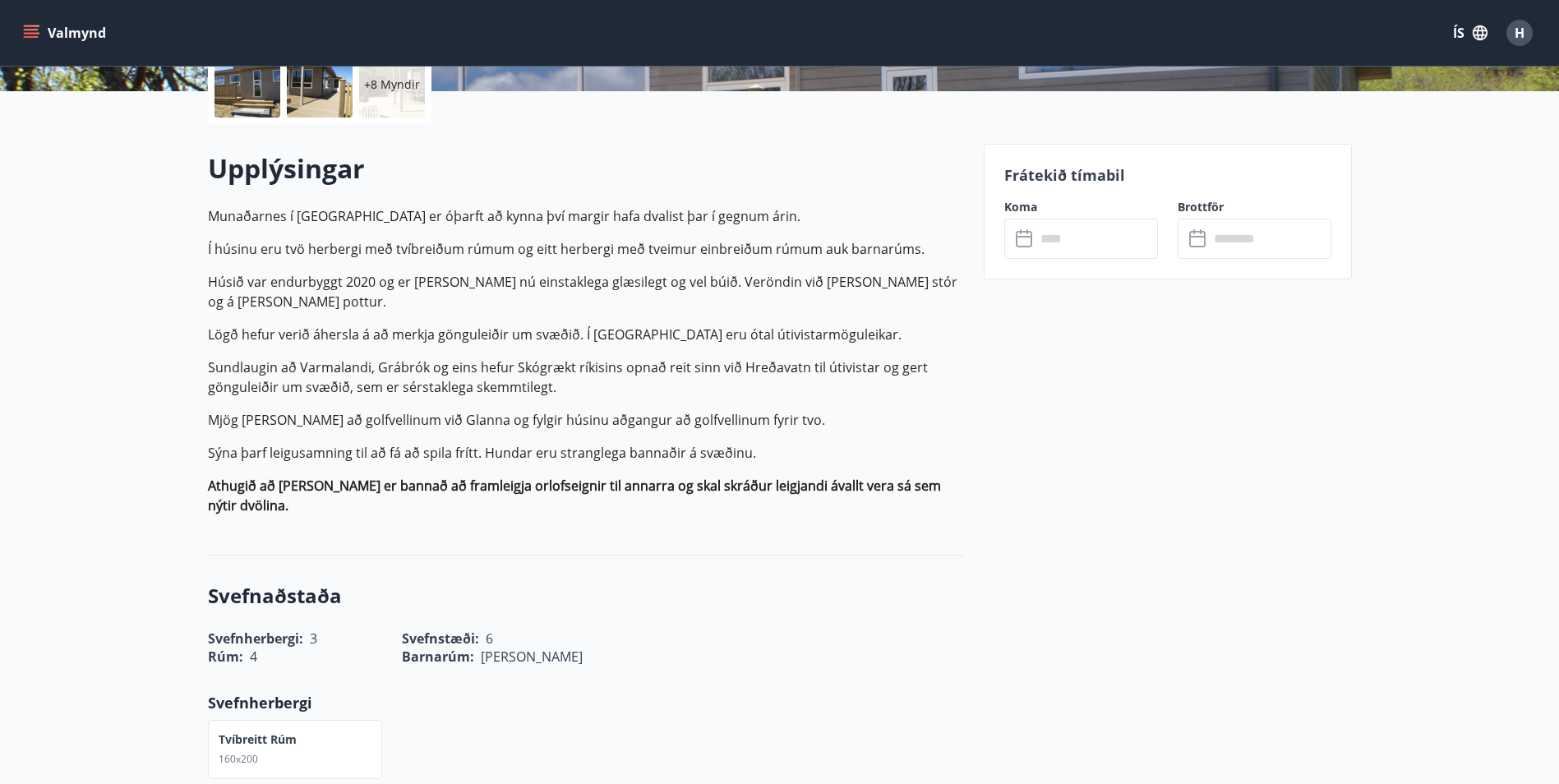
scroll to position [411, 0]
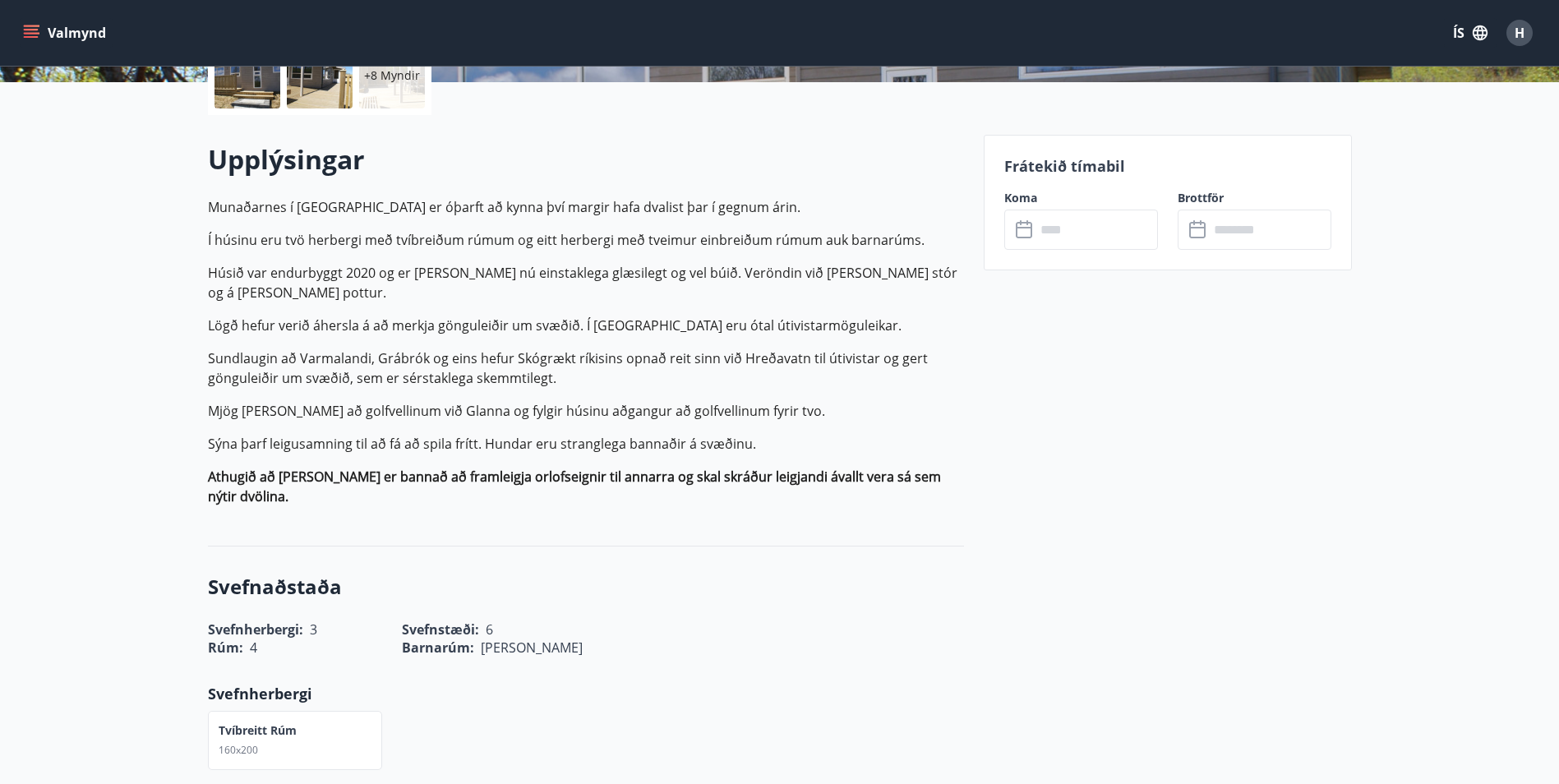
click at [1026, 230] on icon at bounding box center [1026, 230] width 20 height 20
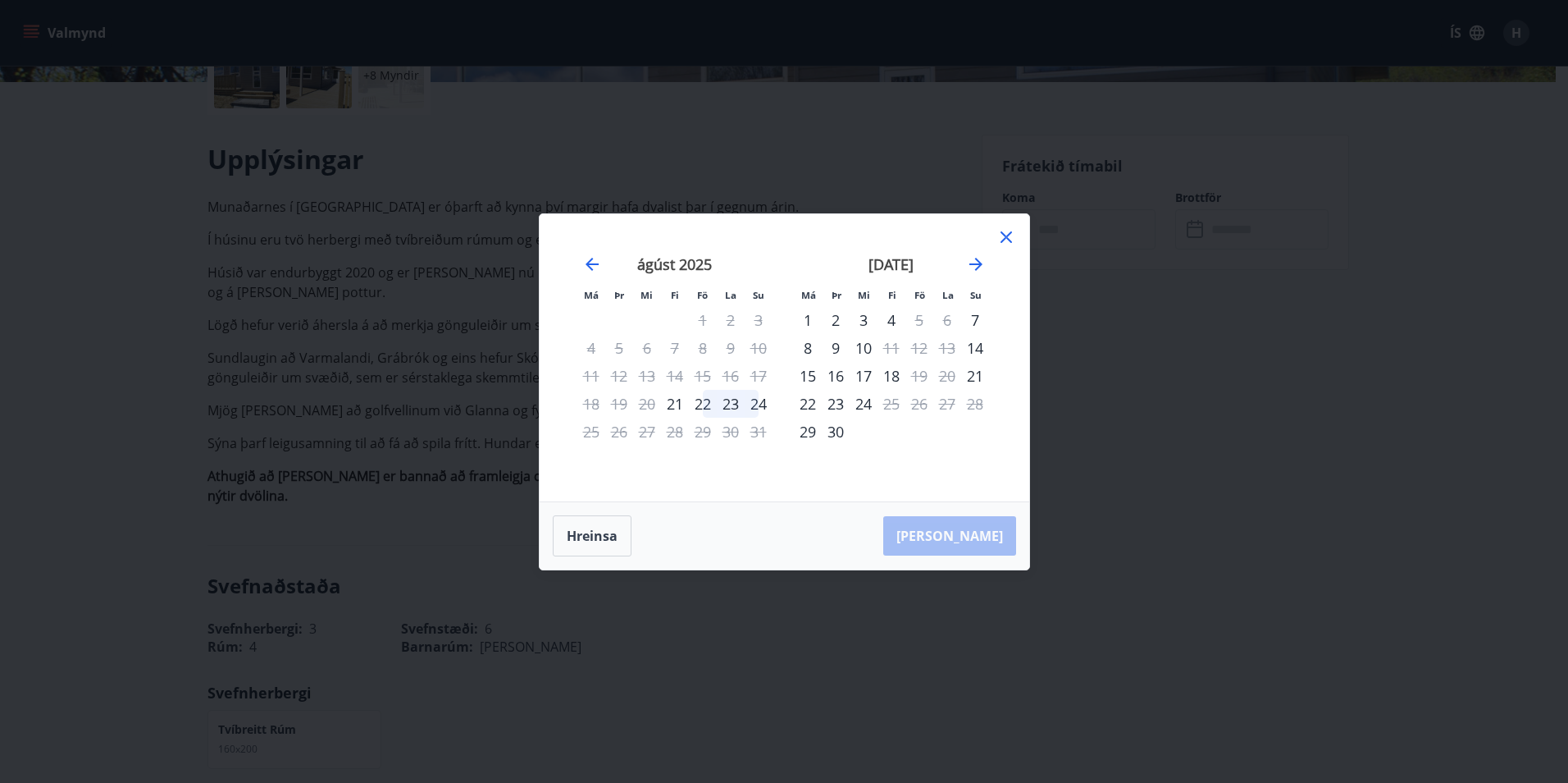
click at [1007, 234] on icon at bounding box center [1006, 237] width 11 height 11
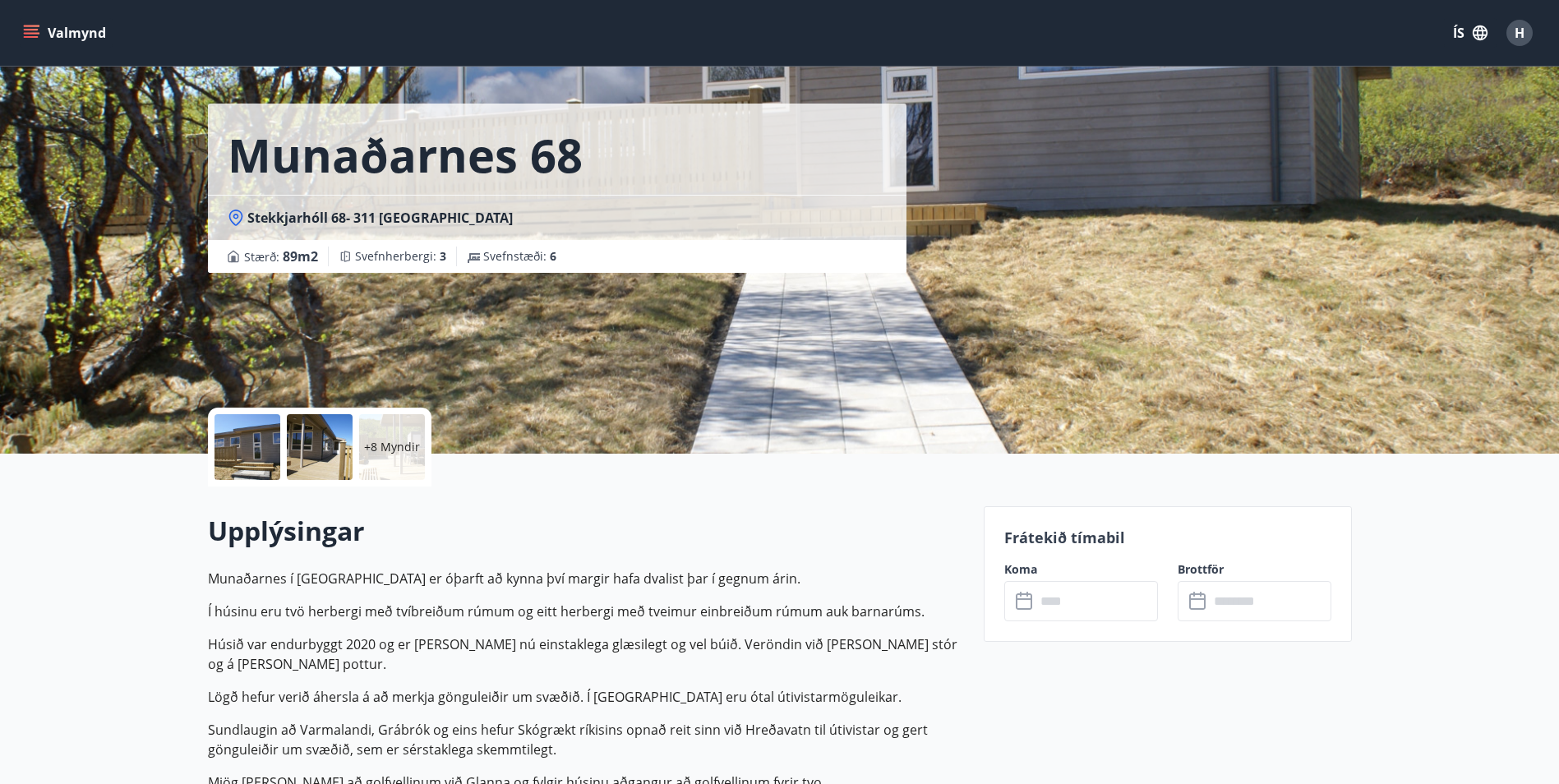
scroll to position [32, 0]
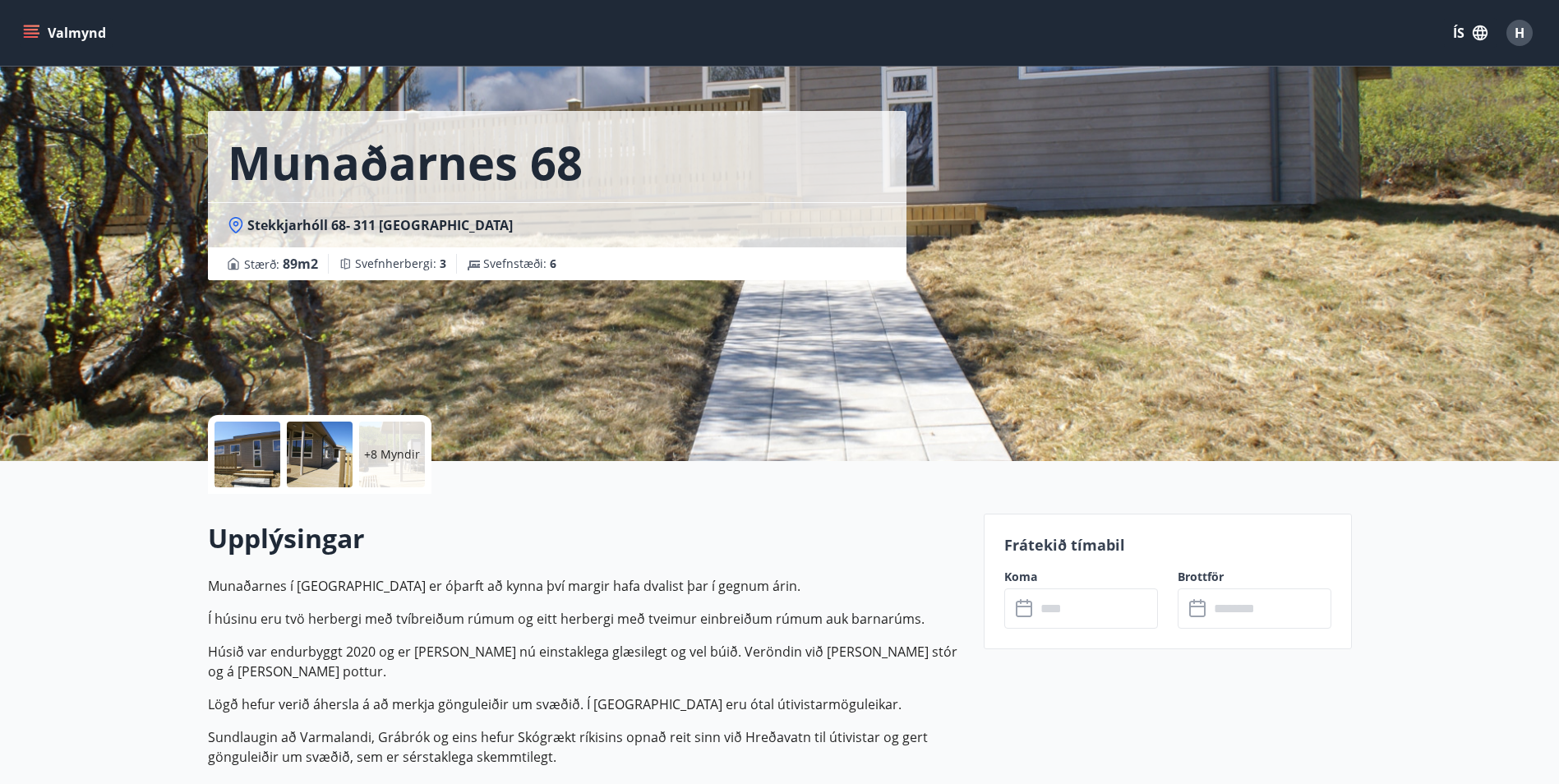
click at [1052, 606] on input "text" at bounding box center [1097, 608] width 123 height 41
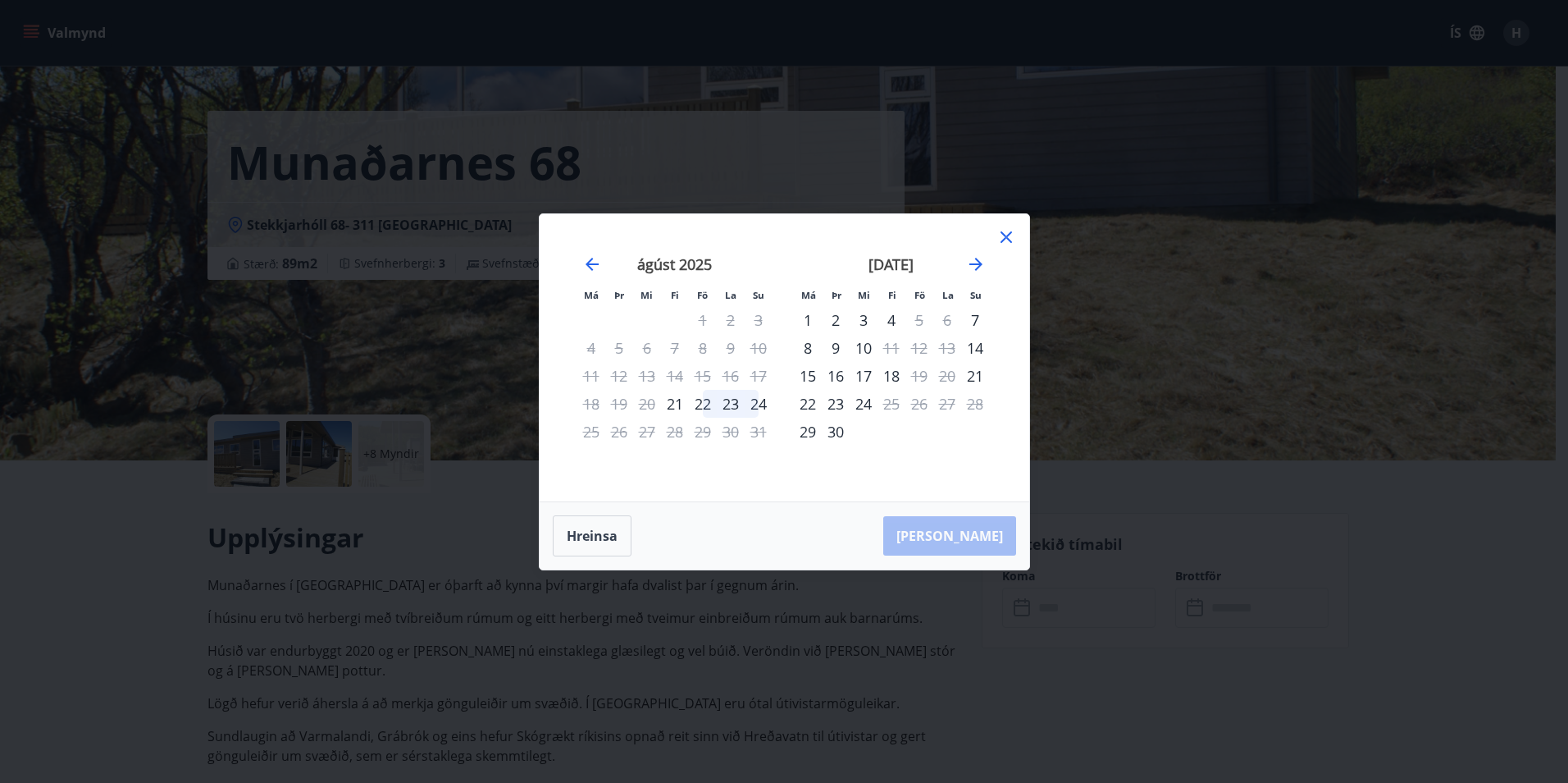
click at [708, 407] on div "22" at bounding box center [704, 404] width 28 height 28
click at [761, 409] on div "24" at bounding box center [759, 404] width 28 height 28
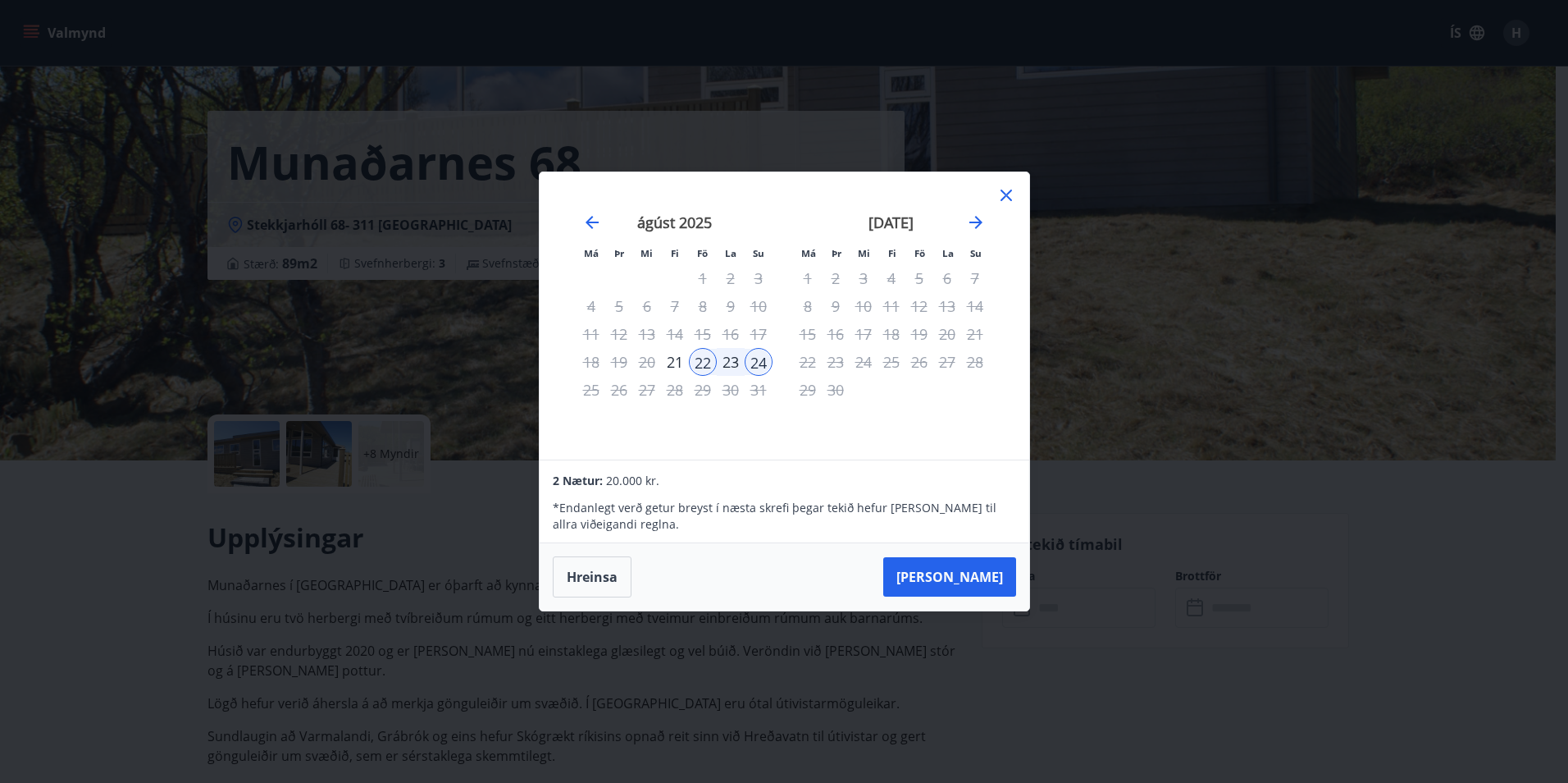
click at [1008, 186] on icon at bounding box center [1006, 195] width 20 height 20
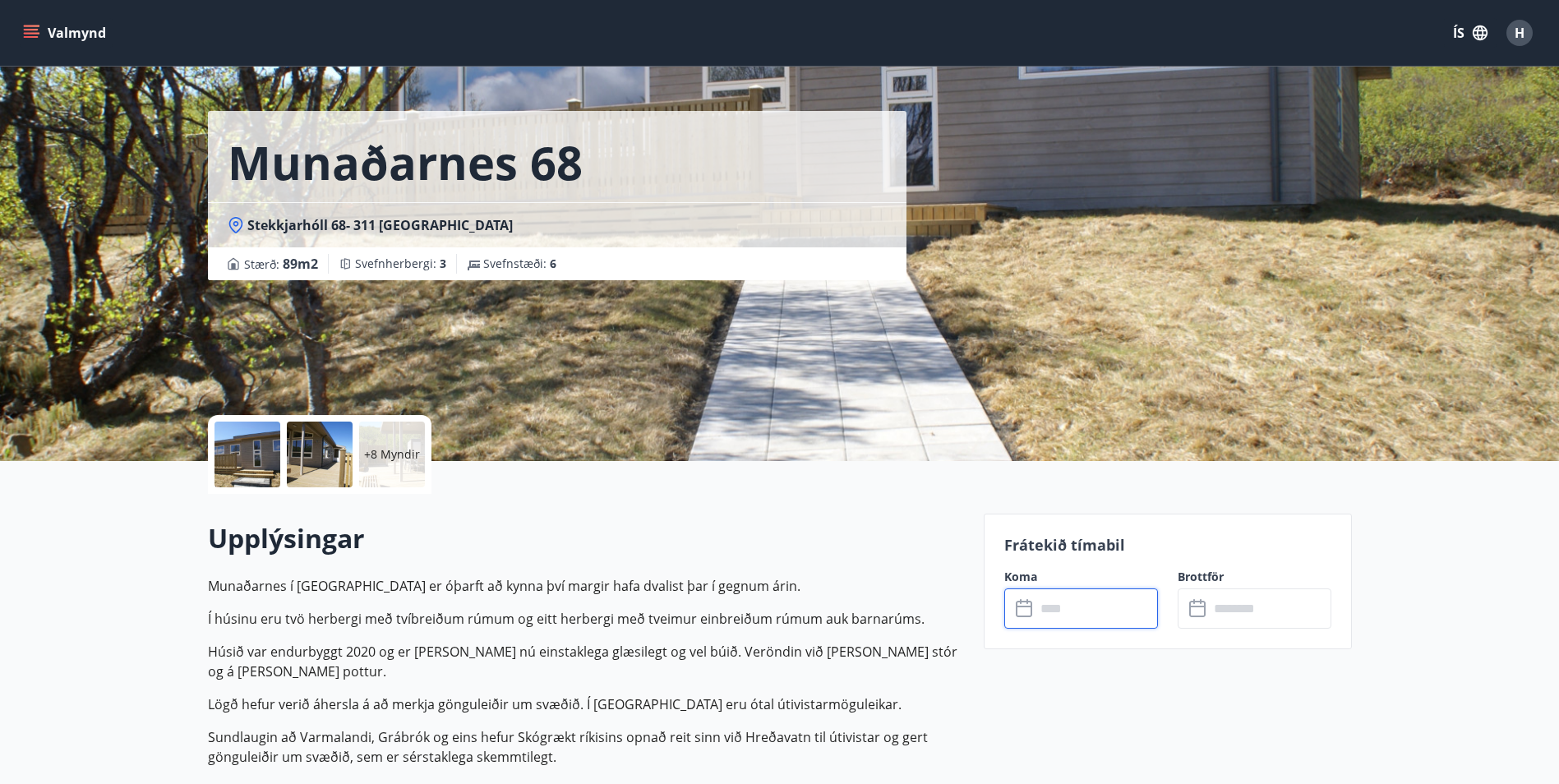
click at [1075, 605] on input "text" at bounding box center [1097, 608] width 123 height 41
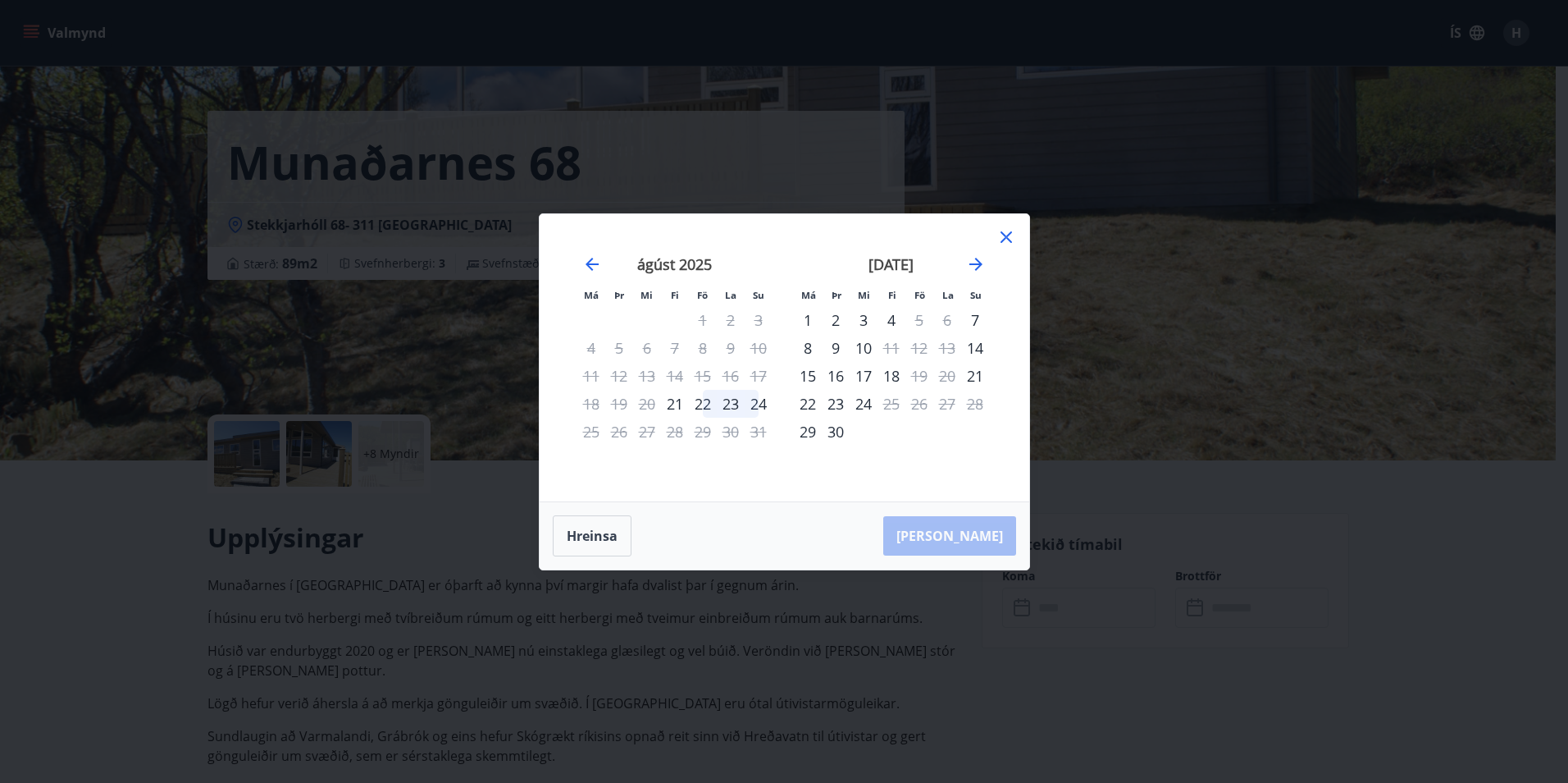
click at [999, 234] on icon at bounding box center [1006, 237] width 20 height 20
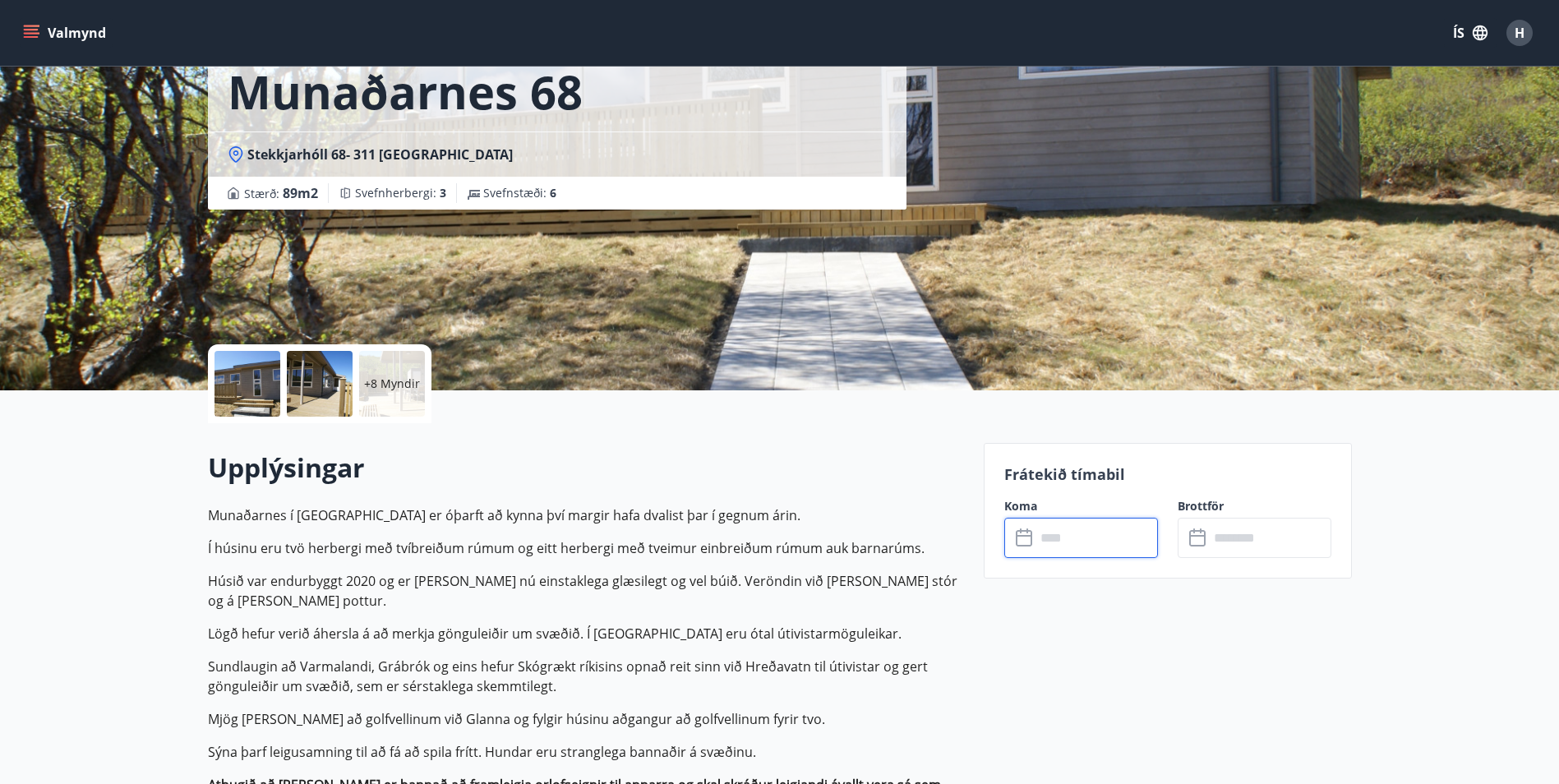
scroll to position [0, 0]
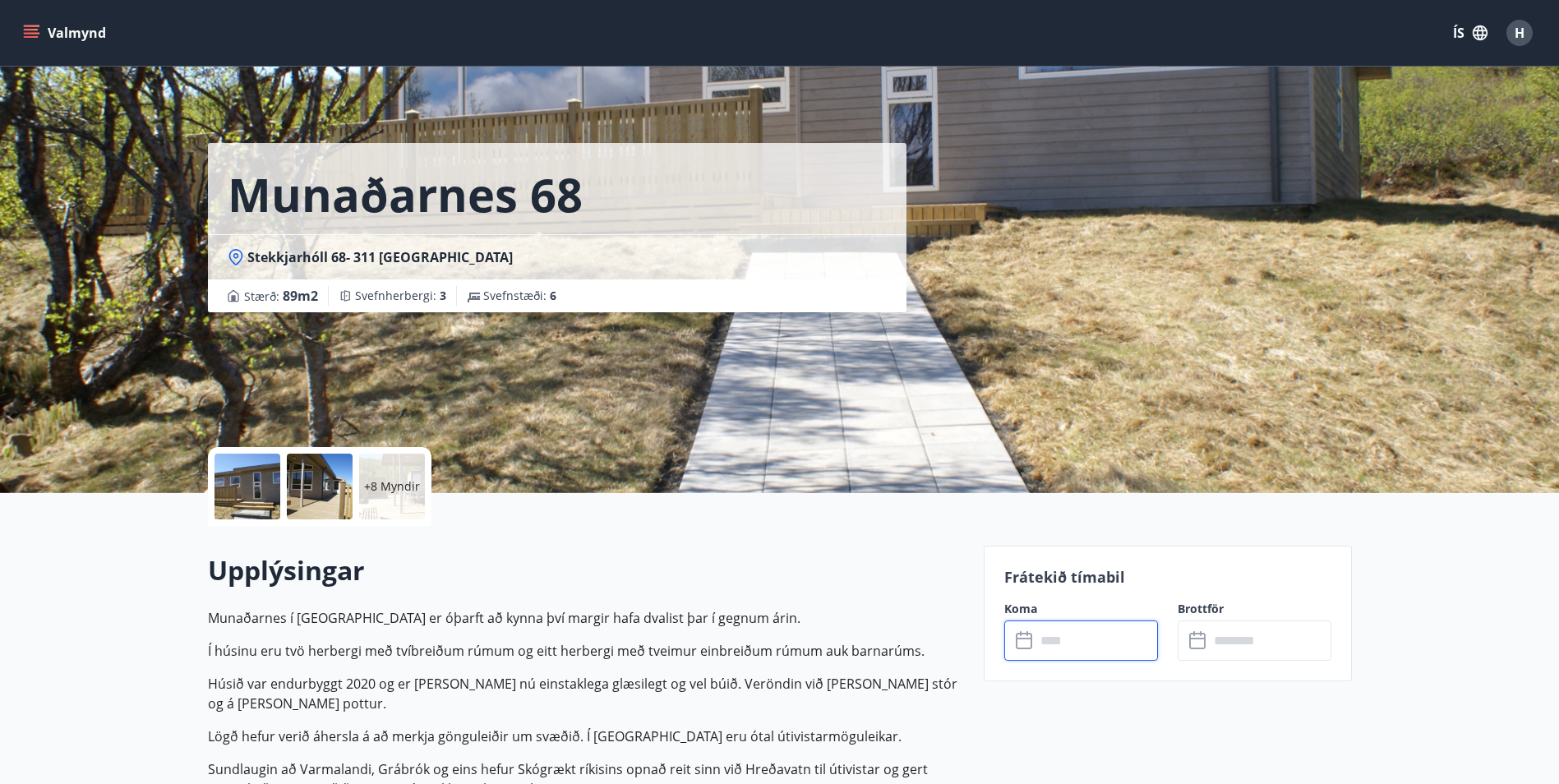
click at [1058, 656] on input "text" at bounding box center [1097, 640] width 123 height 41
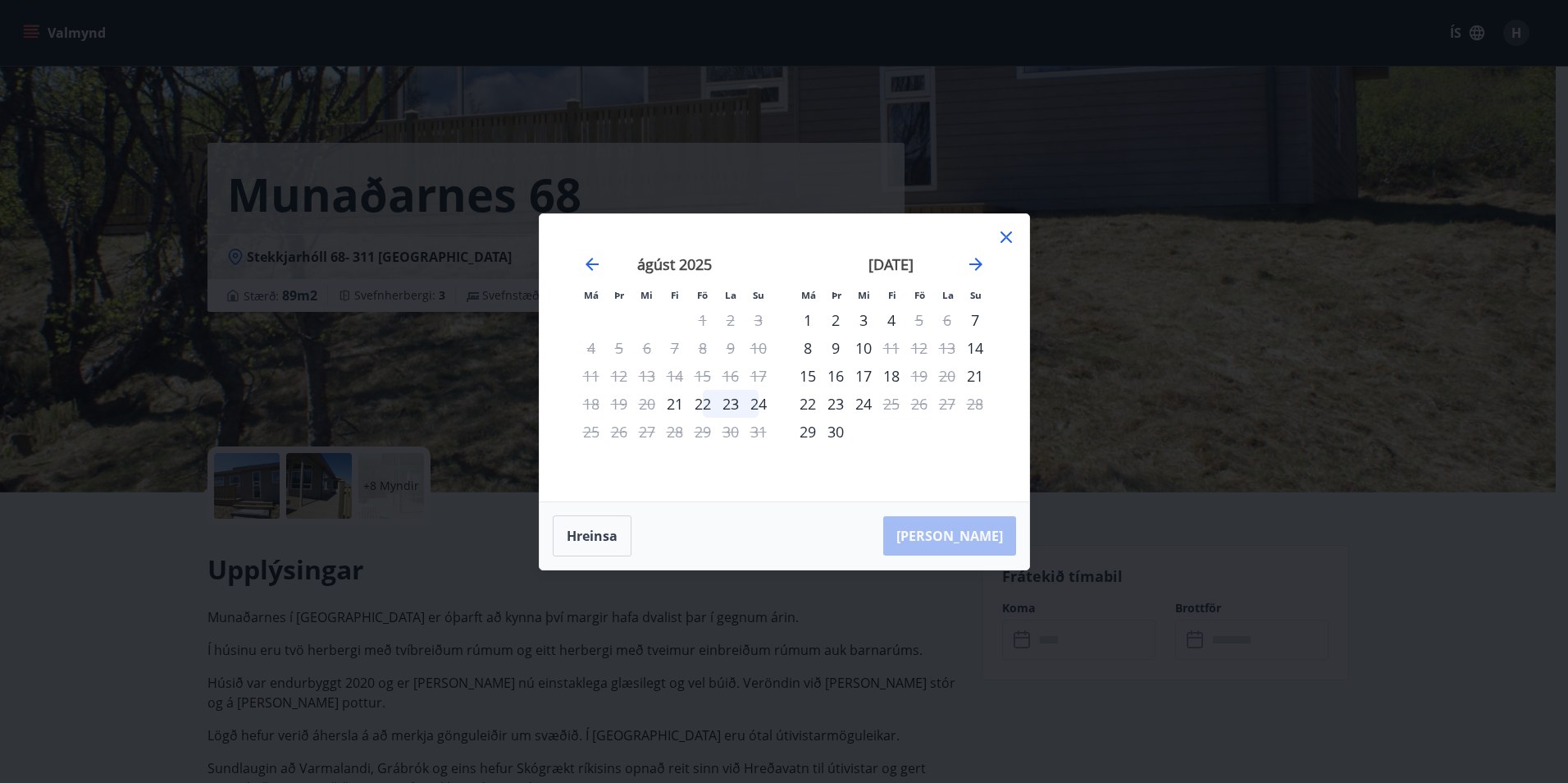
click at [702, 409] on div "22" at bounding box center [704, 404] width 28 height 28
click at [753, 407] on div "24" at bounding box center [759, 404] width 28 height 28
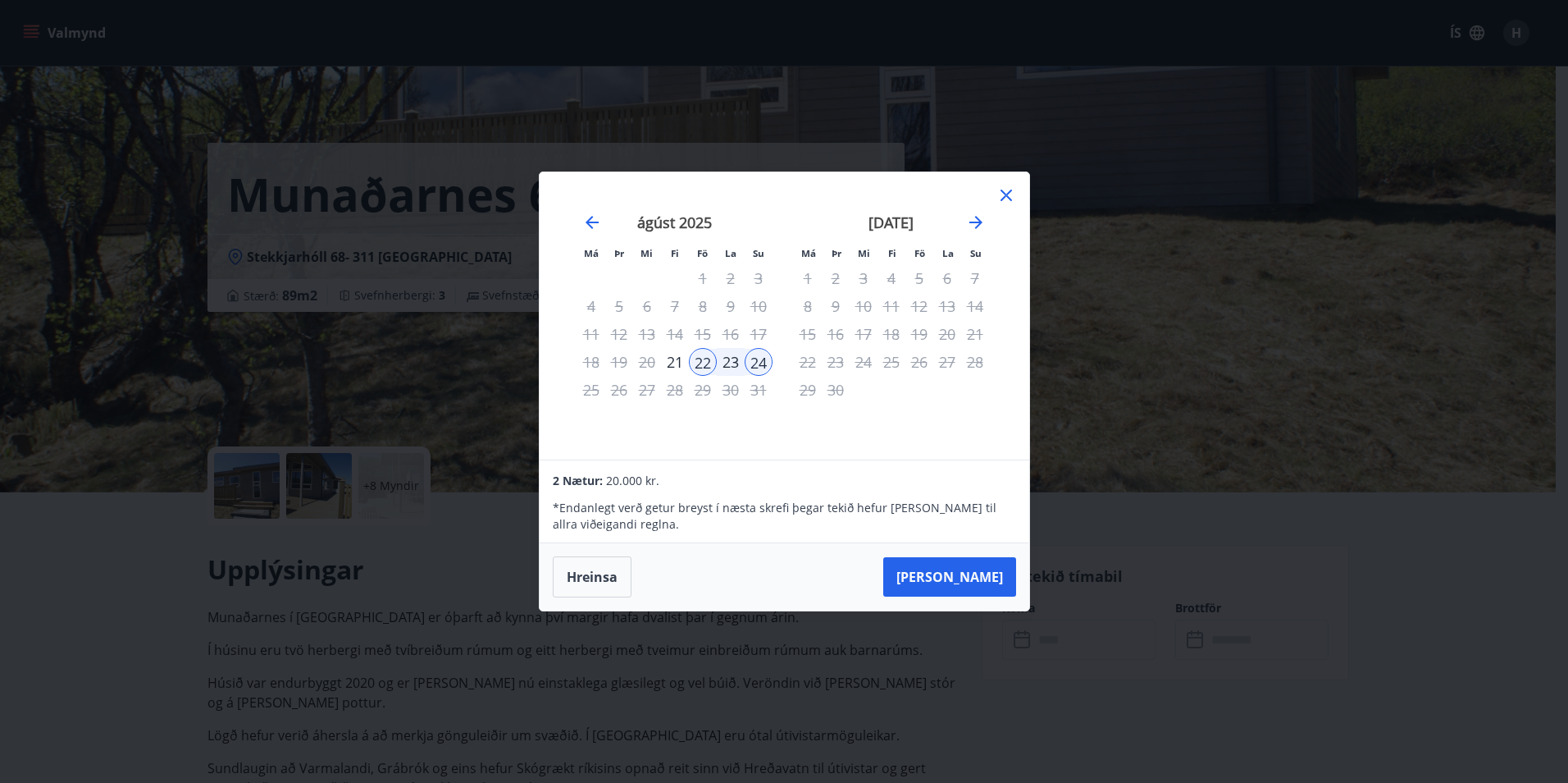
click at [1008, 189] on icon at bounding box center [1006, 195] width 20 height 20
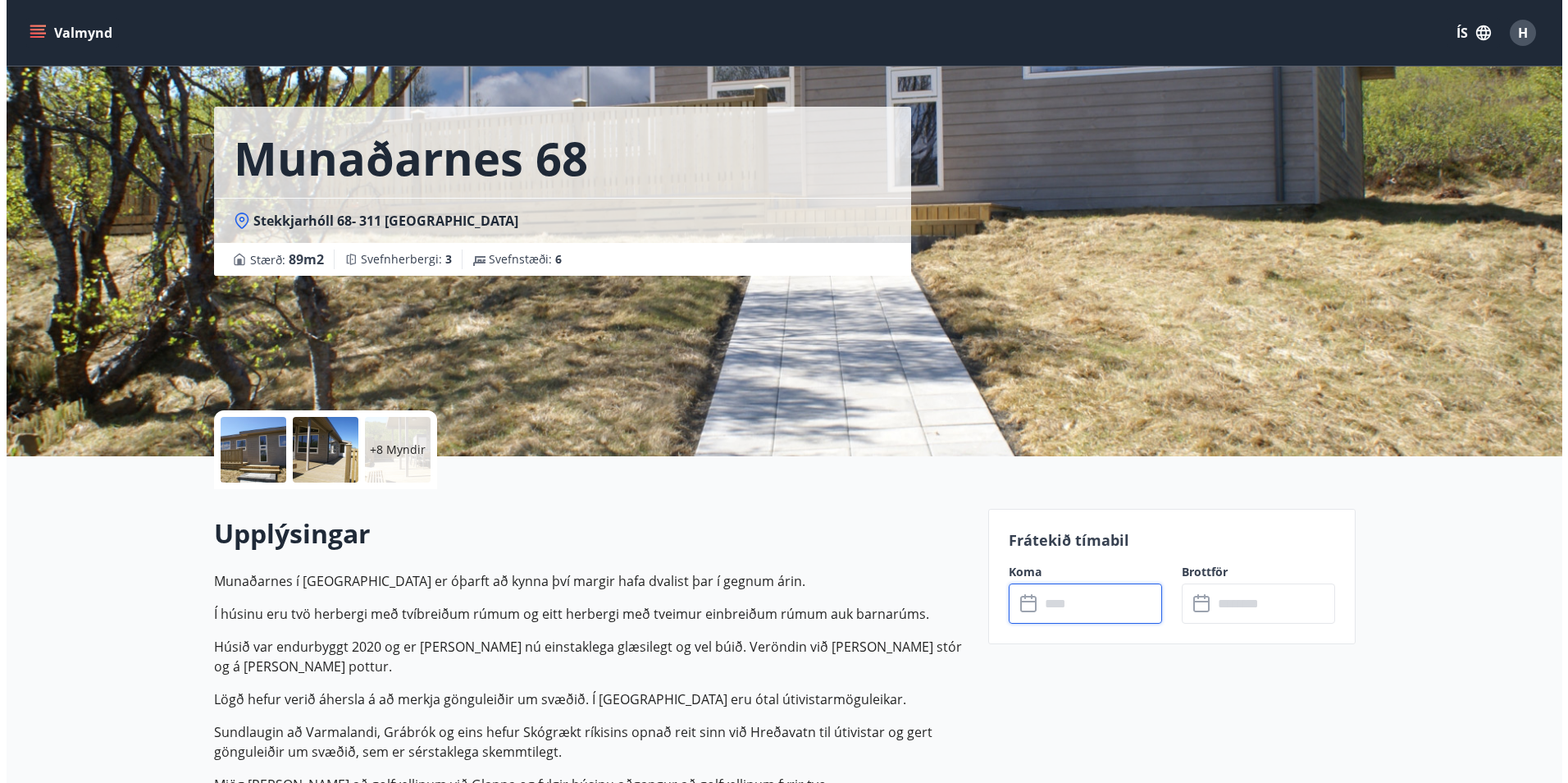
scroll to position [32, 0]
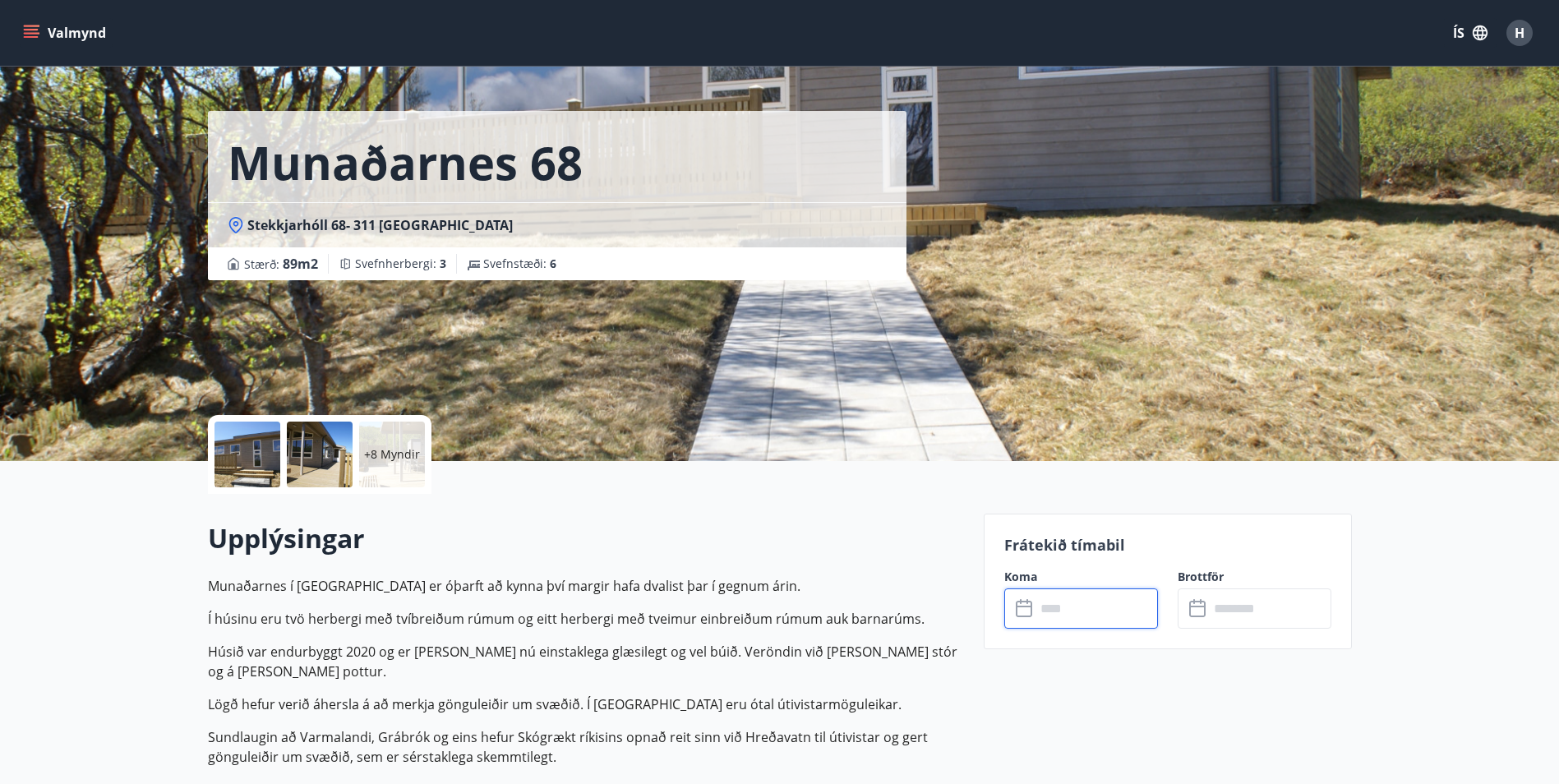
click at [290, 454] on div at bounding box center [320, 454] width 66 height 66
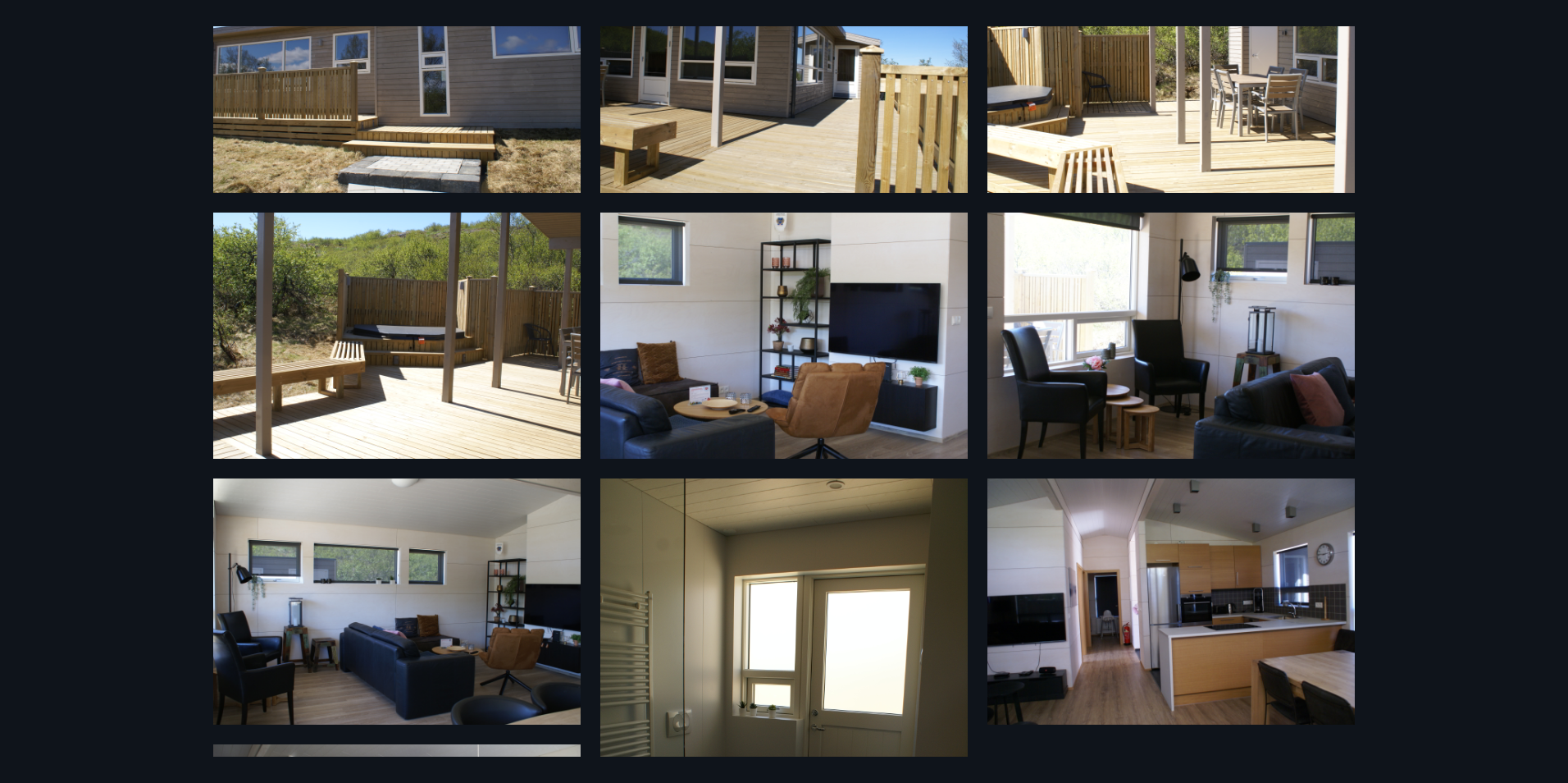
scroll to position [63, 0]
